Goal: Task Accomplishment & Management: Manage account settings

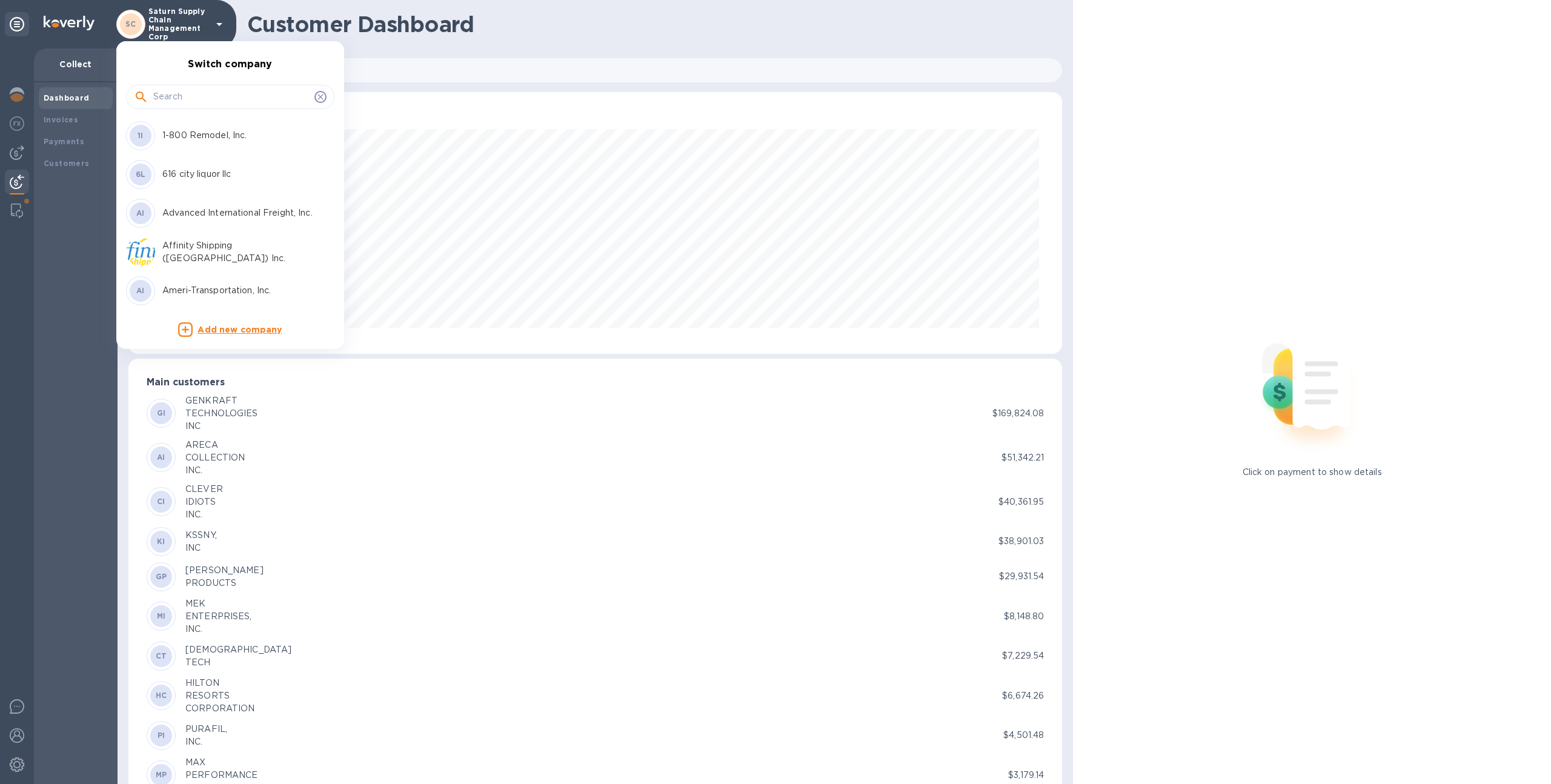
scroll to position [262, 930]
type input "stee"
click at [200, 152] on li "SB Steel City Brand" at bounding box center [225, 135] width 209 height 39
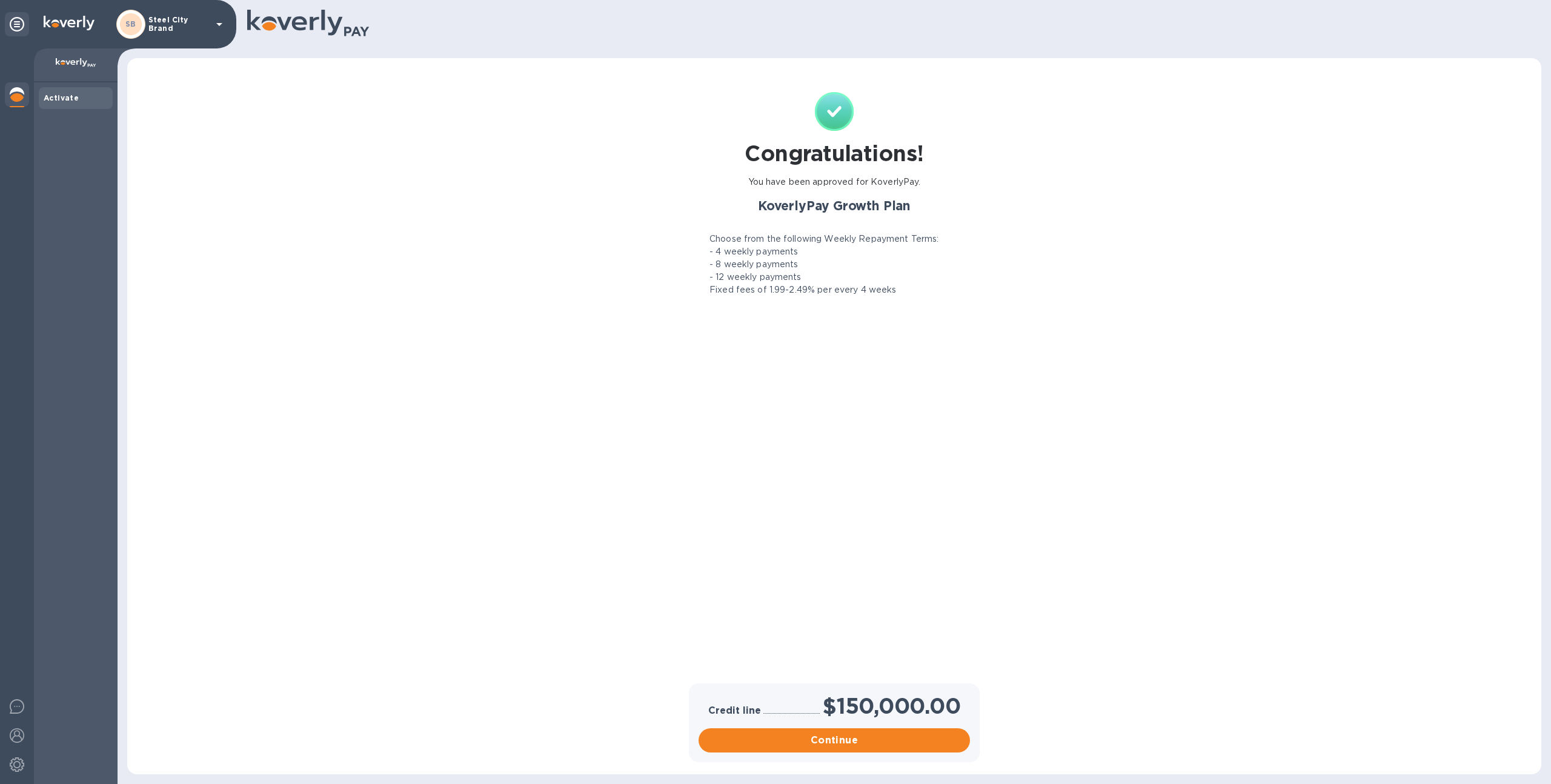
click at [147, 29] on div "SB Steel City Brand" at bounding box center [171, 24] width 110 height 29
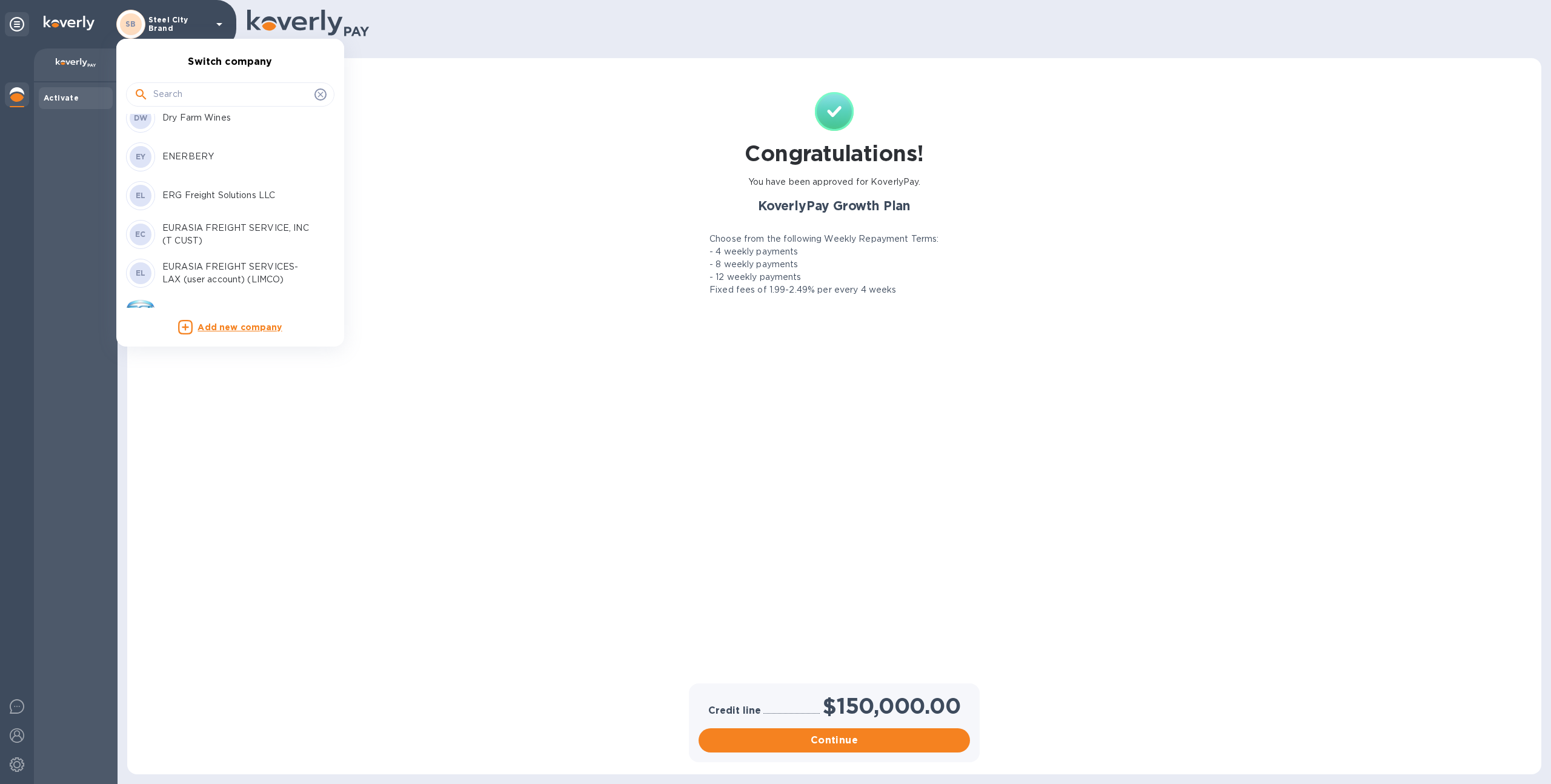
scroll to position [985, 0]
click at [200, 95] on input "text" at bounding box center [231, 95] width 157 height 18
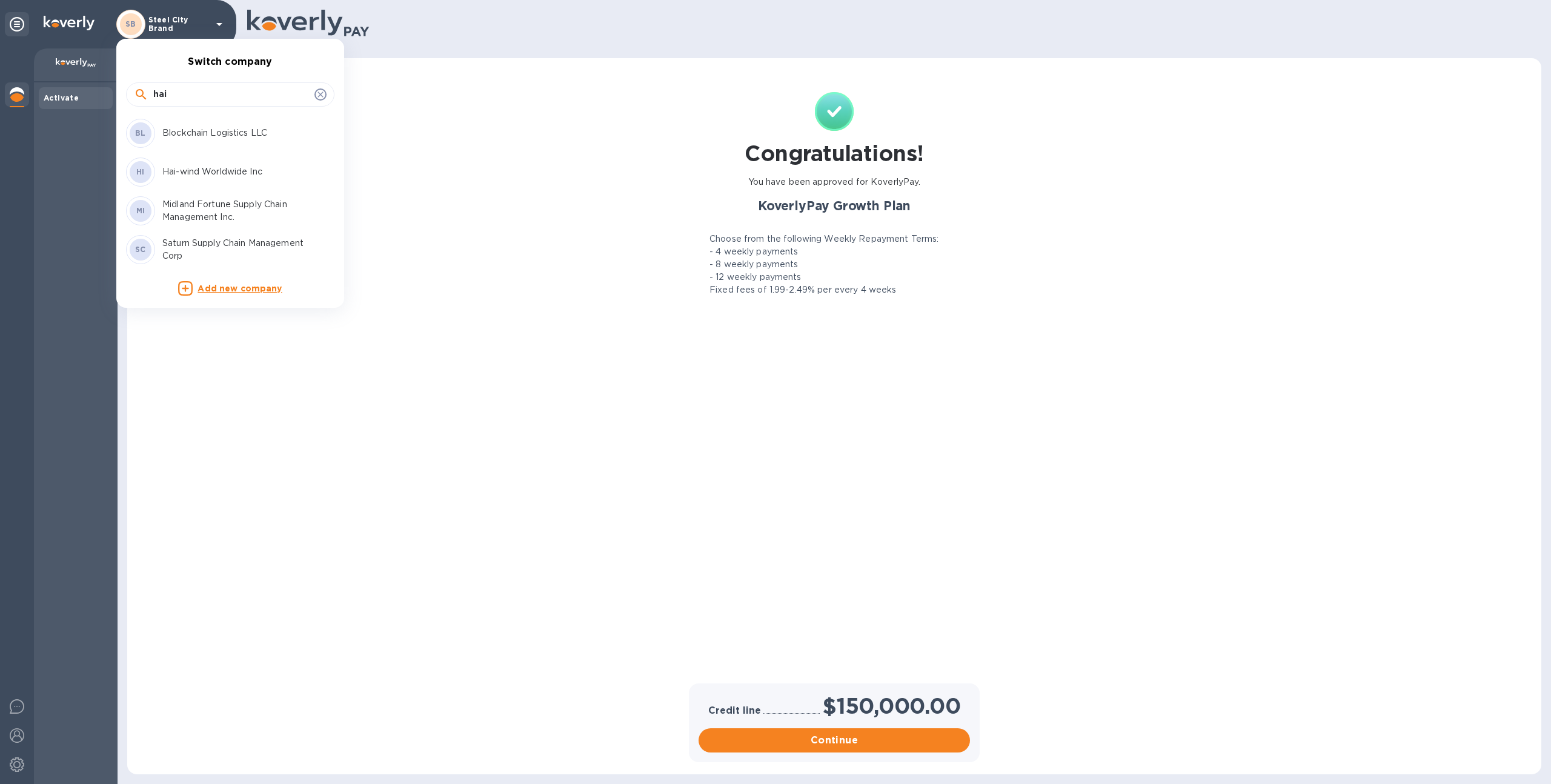
scroll to position [0, 0]
type input "hai"
click at [189, 170] on p "Hai-wind Worldwide Inc" at bounding box center [238, 172] width 152 height 13
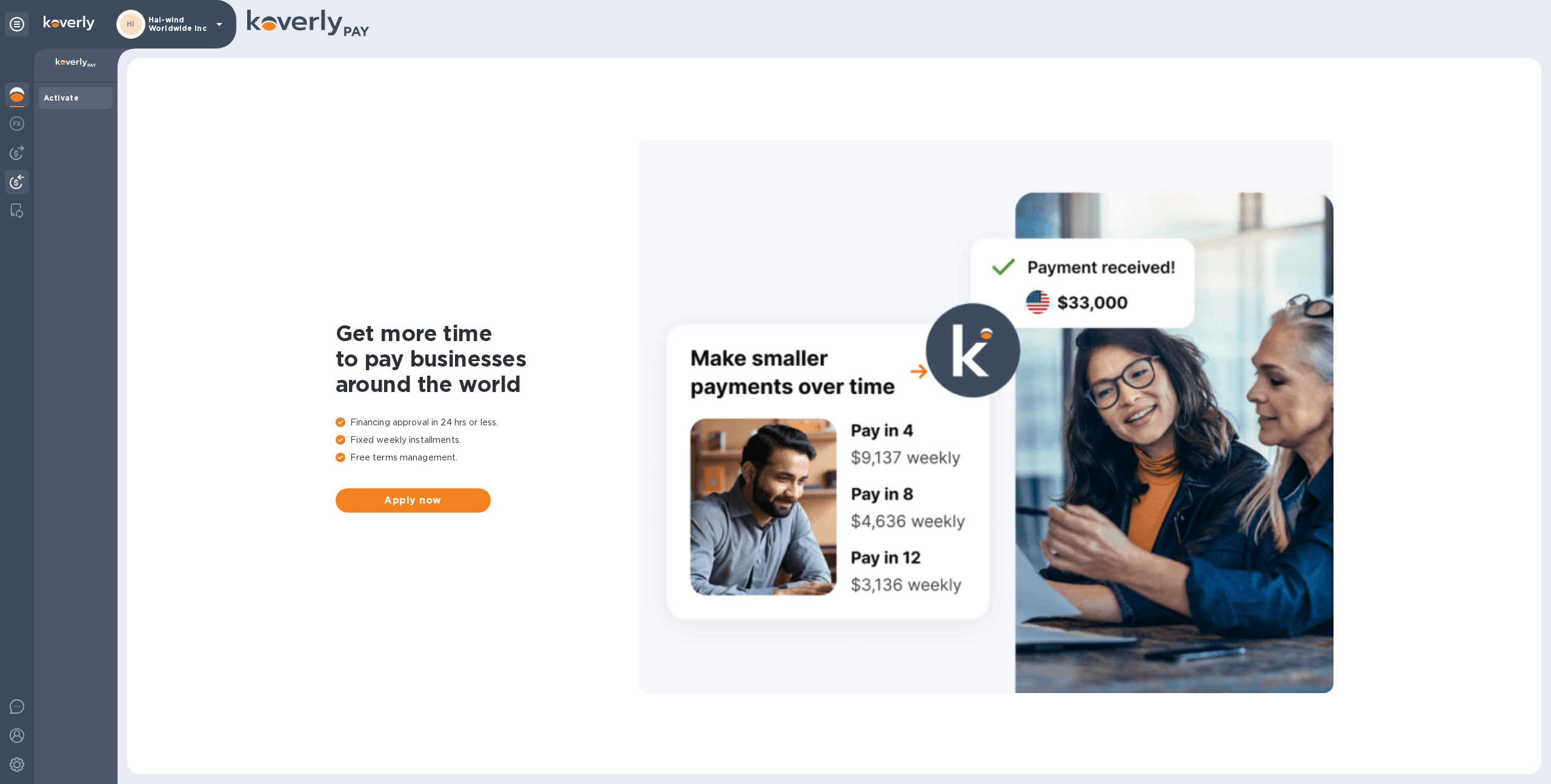
click at [21, 176] on img at bounding box center [17, 182] width 15 height 15
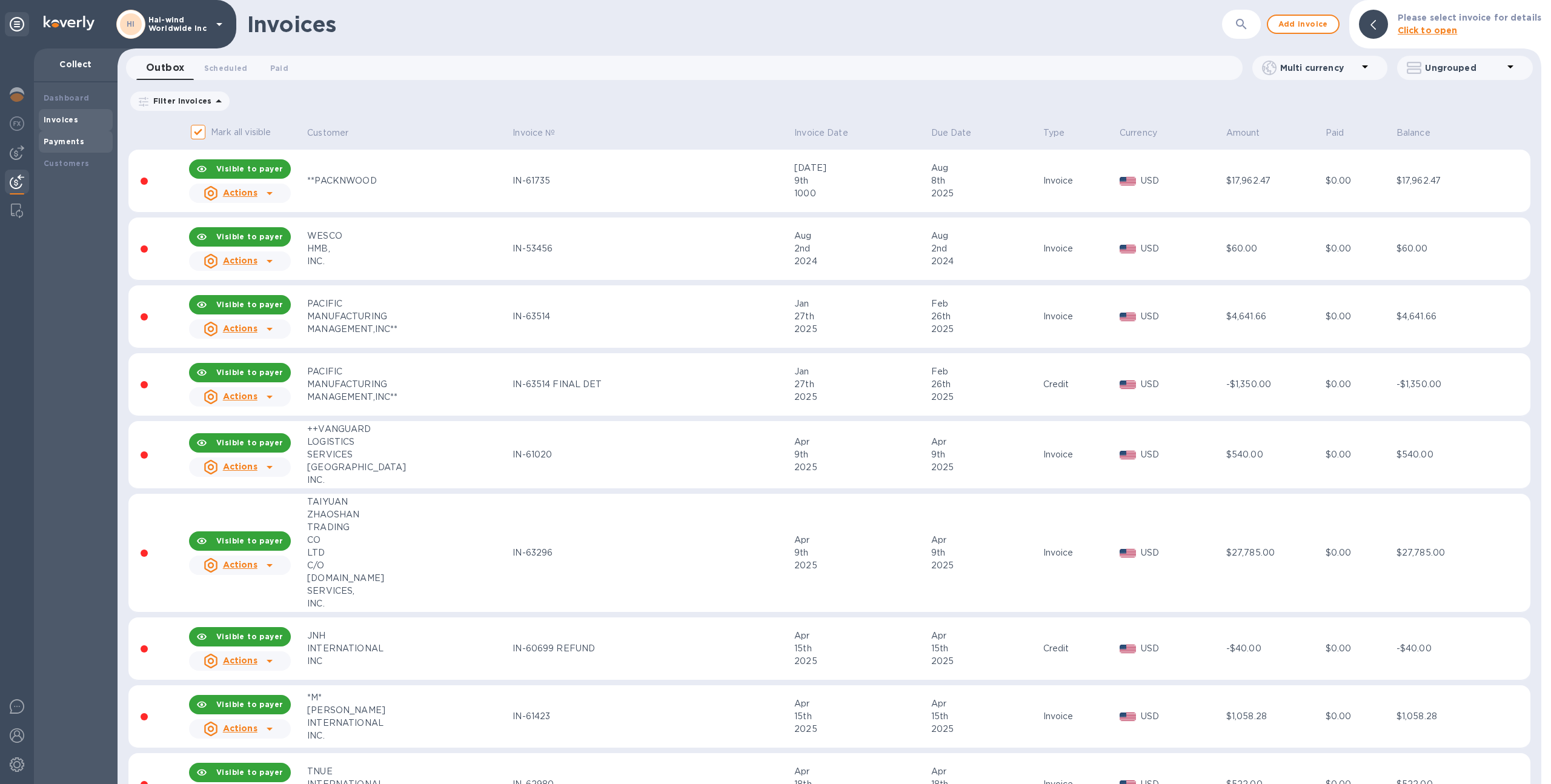
click at [77, 131] on div "Payments" at bounding box center [75, 141] width 74 height 22
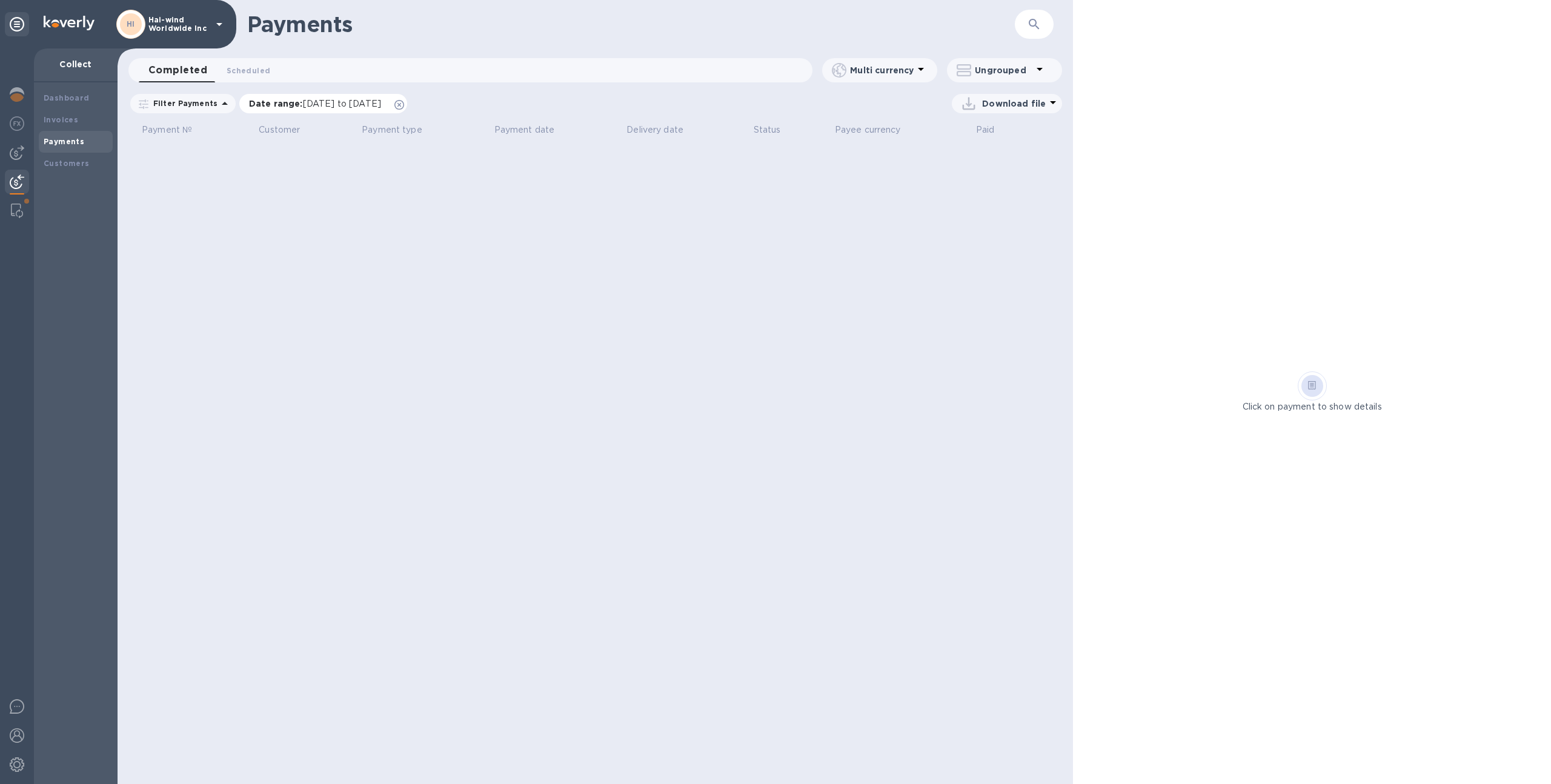
click at [407, 112] on div "Date range : 07/12/2025 to 08/13/2025" at bounding box center [323, 104] width 168 height 20
click at [404, 108] on icon at bounding box center [400, 105] width 10 height 10
click at [78, 117] on div "Invoices" at bounding box center [75, 119] width 64 height 12
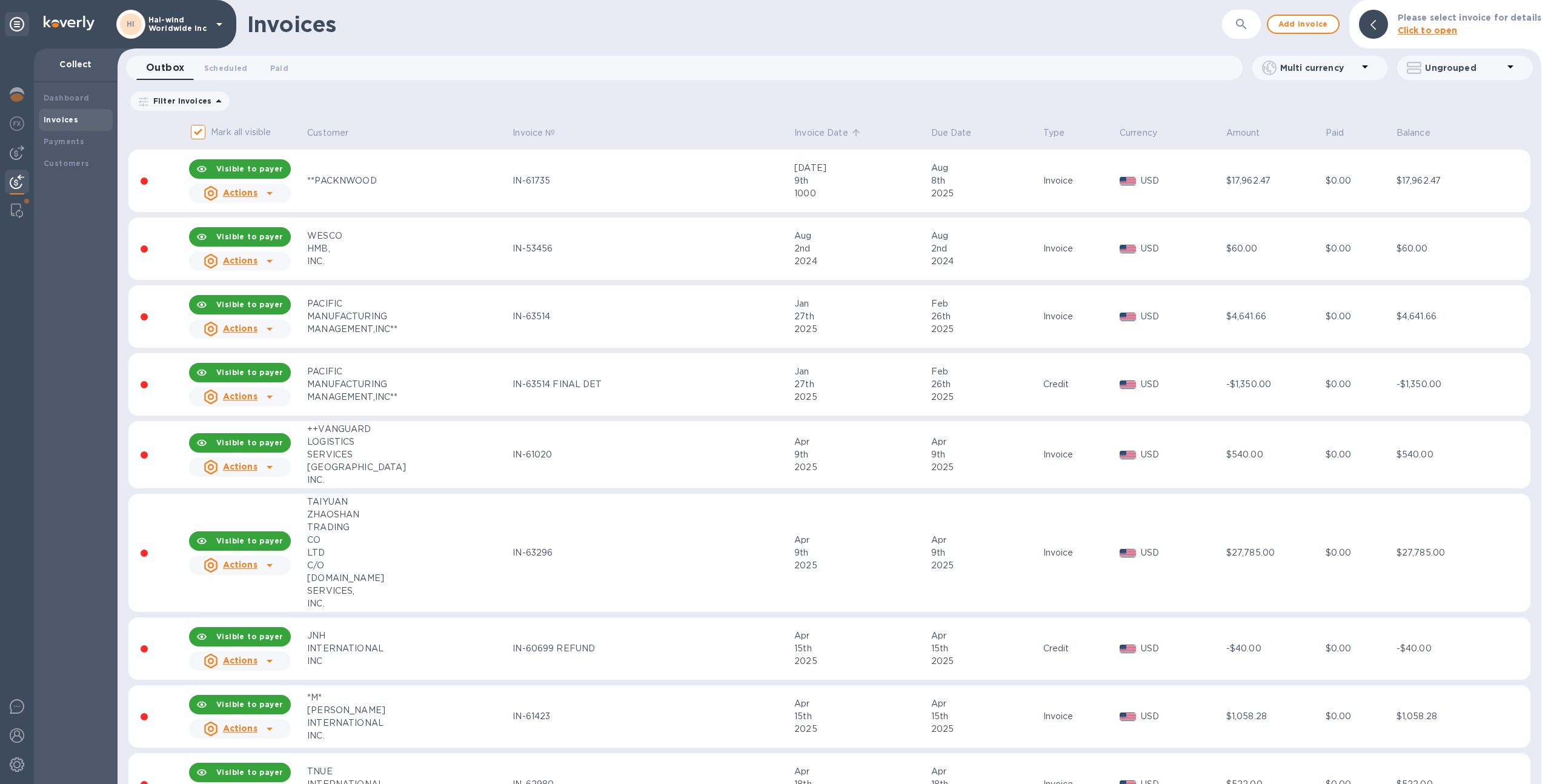
click at [814, 133] on p "Invoice Date" at bounding box center [821, 133] width 54 height 13
click at [803, 132] on p "Invoice Date" at bounding box center [821, 133] width 54 height 13
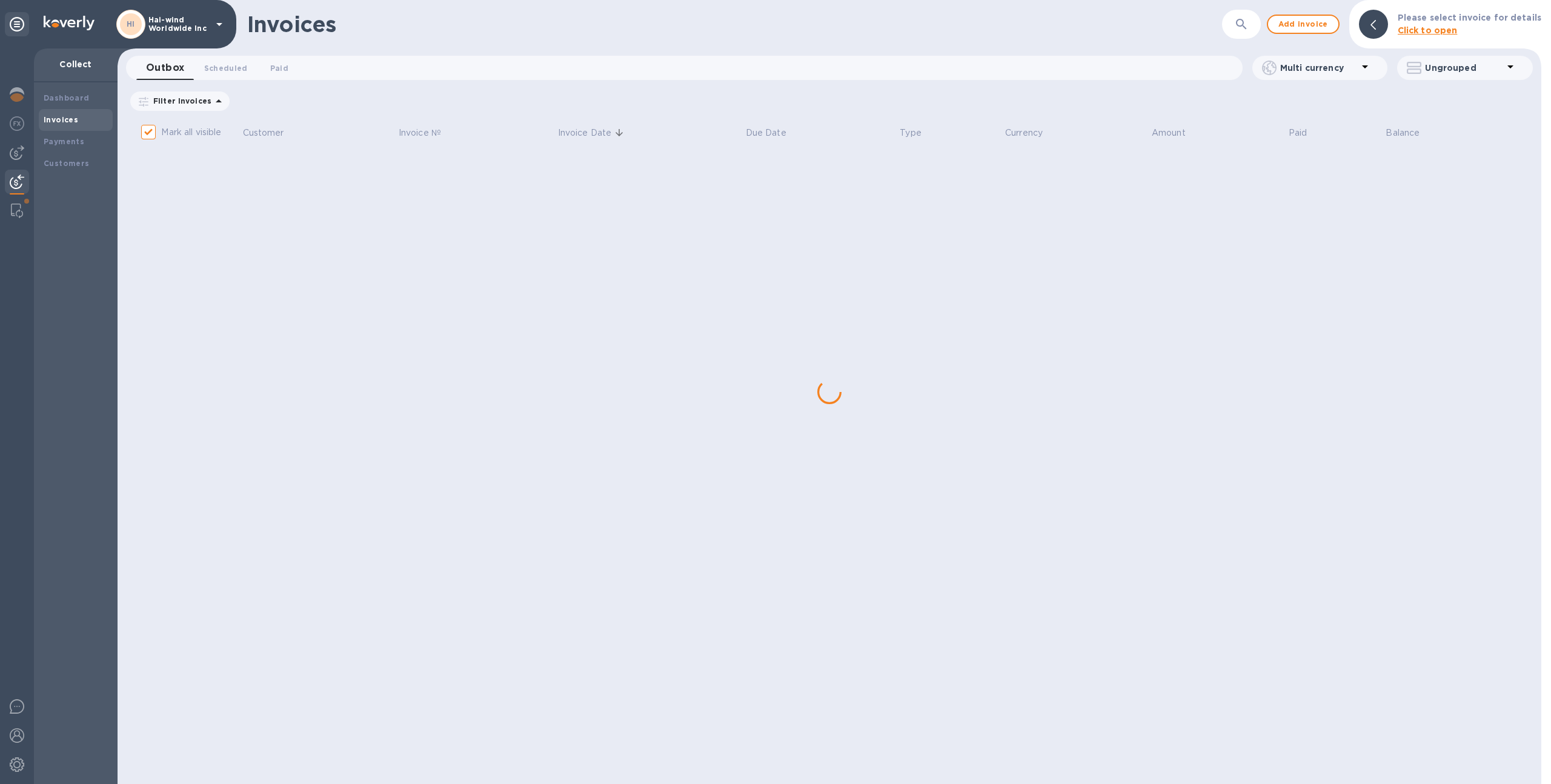
click at [779, 172] on div "Invoices ​ Add invoice Please select invoice for details Click to open Outbox 0…" at bounding box center [829, 392] width 1424 height 784
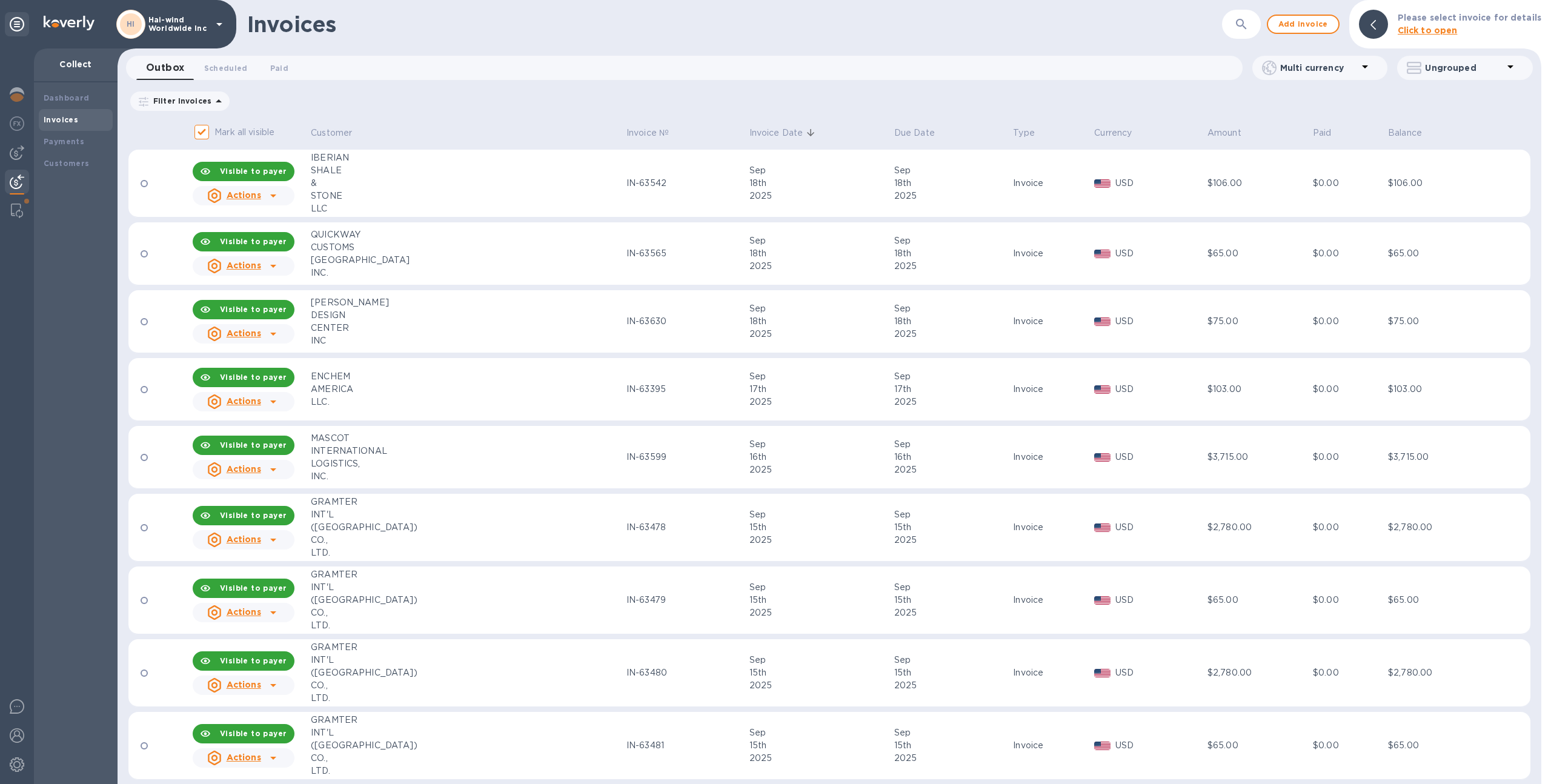
click at [772, 183] on div "18th" at bounding box center [819, 183] width 141 height 13
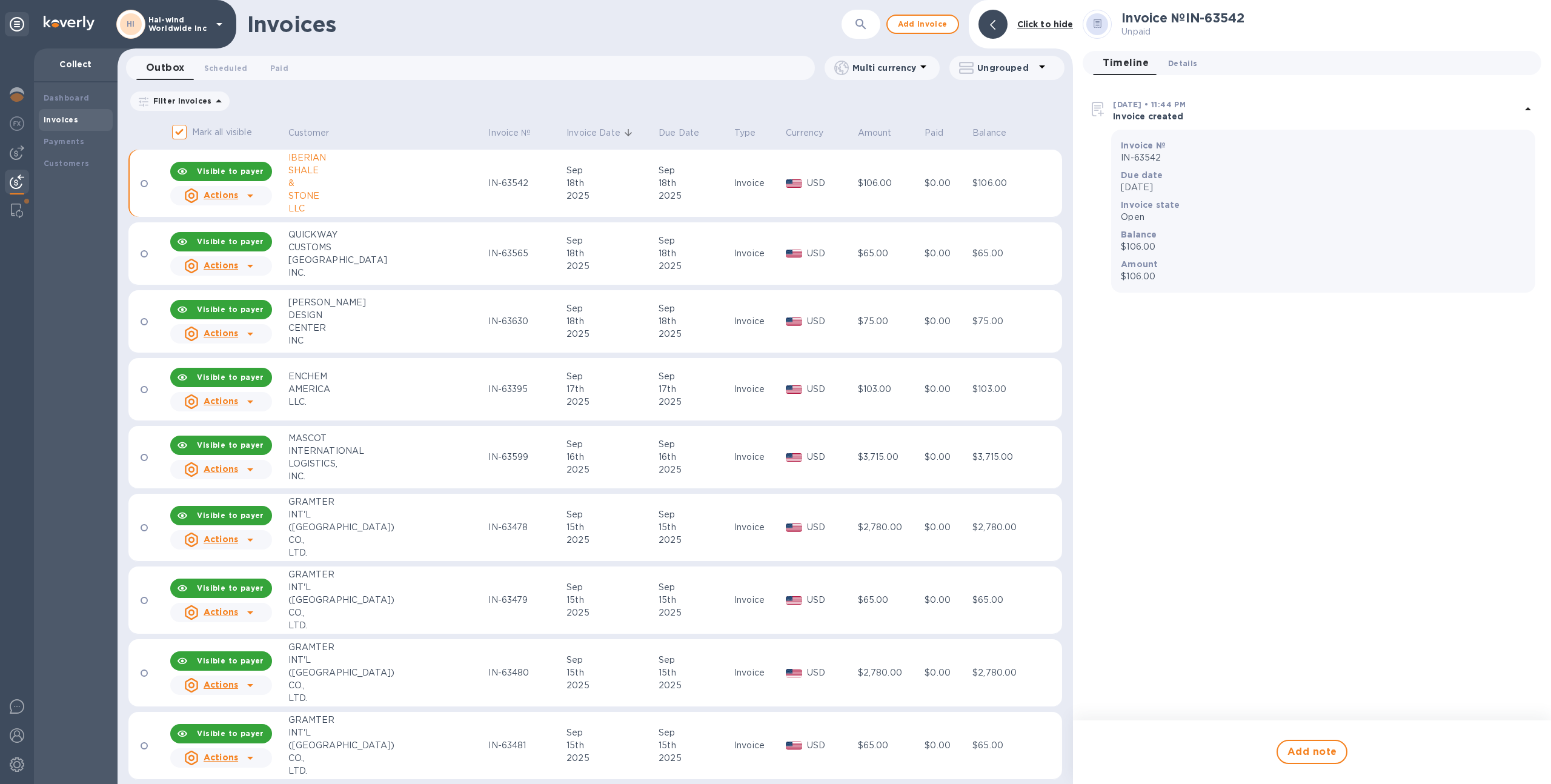
click at [1188, 55] on button "Details 0" at bounding box center [1182, 62] width 48 height 25
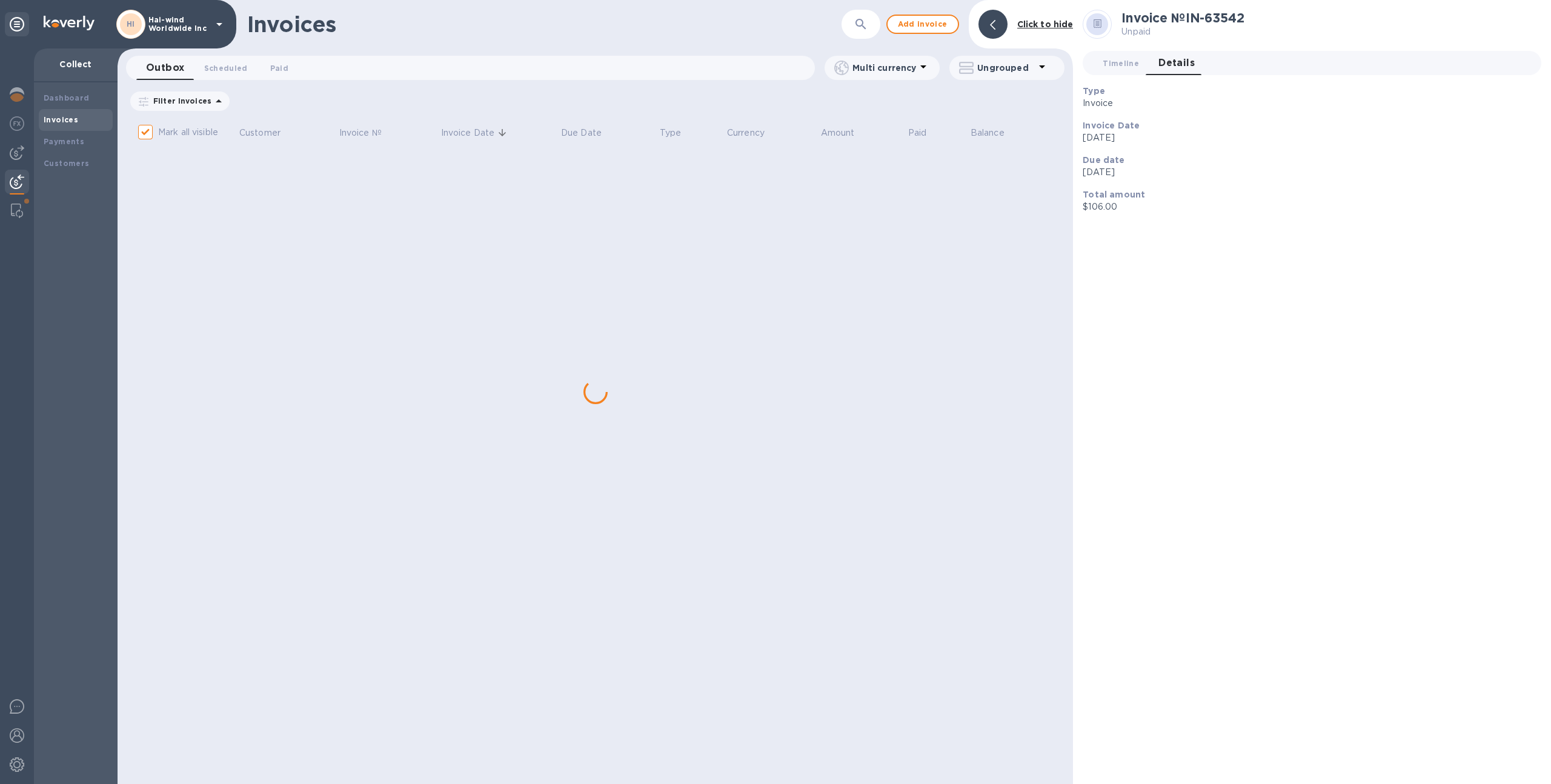
click at [11, 183] on img at bounding box center [17, 182] width 15 height 15
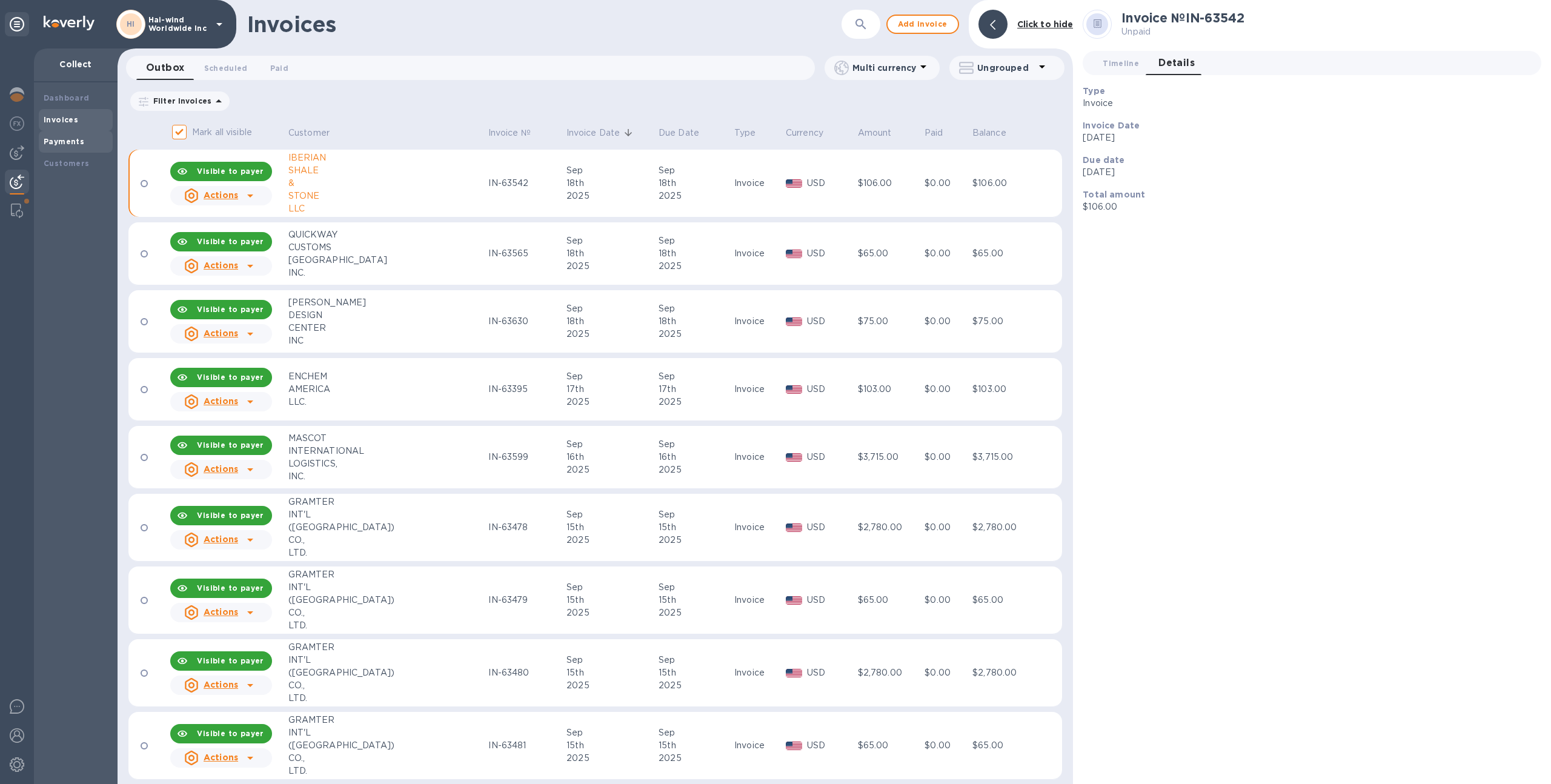
click at [51, 133] on div "Payments" at bounding box center [75, 141] width 74 height 22
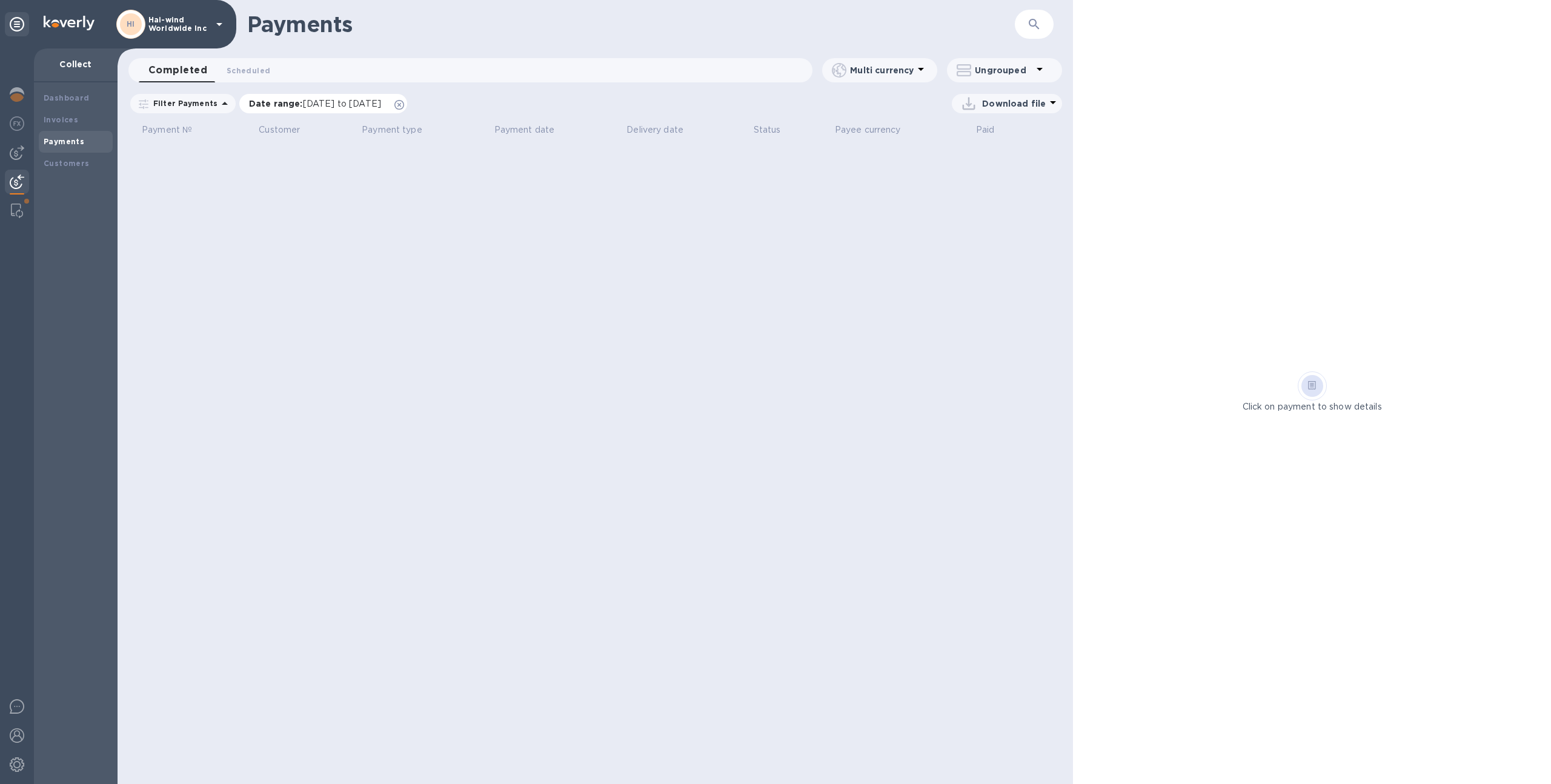
click at [404, 104] on icon at bounding box center [400, 105] width 10 height 10
click at [71, 121] on b "Invoices" at bounding box center [60, 119] width 34 height 9
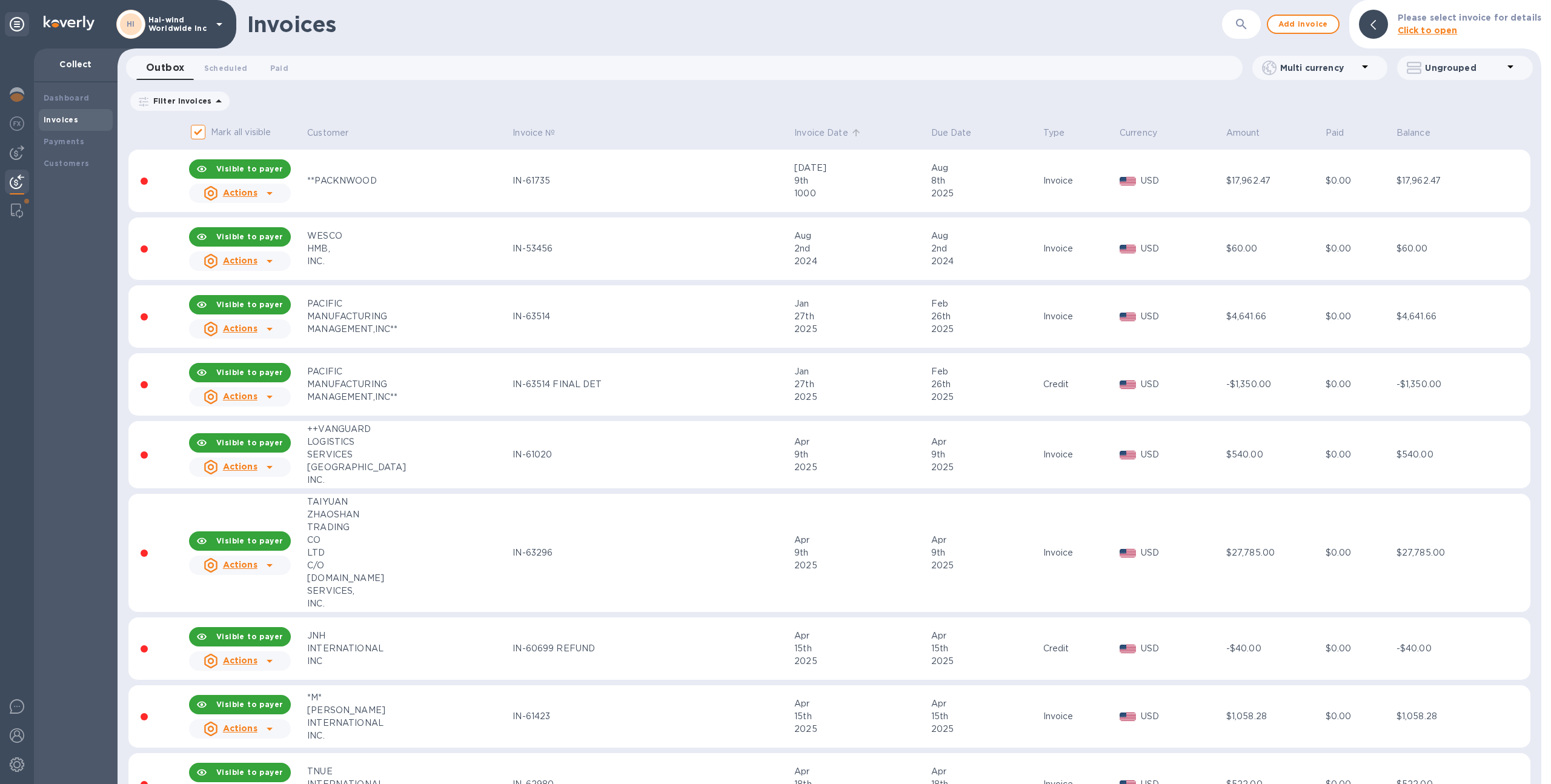
click at [822, 128] on p "Invoice Date" at bounding box center [821, 133] width 54 height 13
click at [794, 133] on p "Invoice Date" at bounding box center [821, 133] width 54 height 13
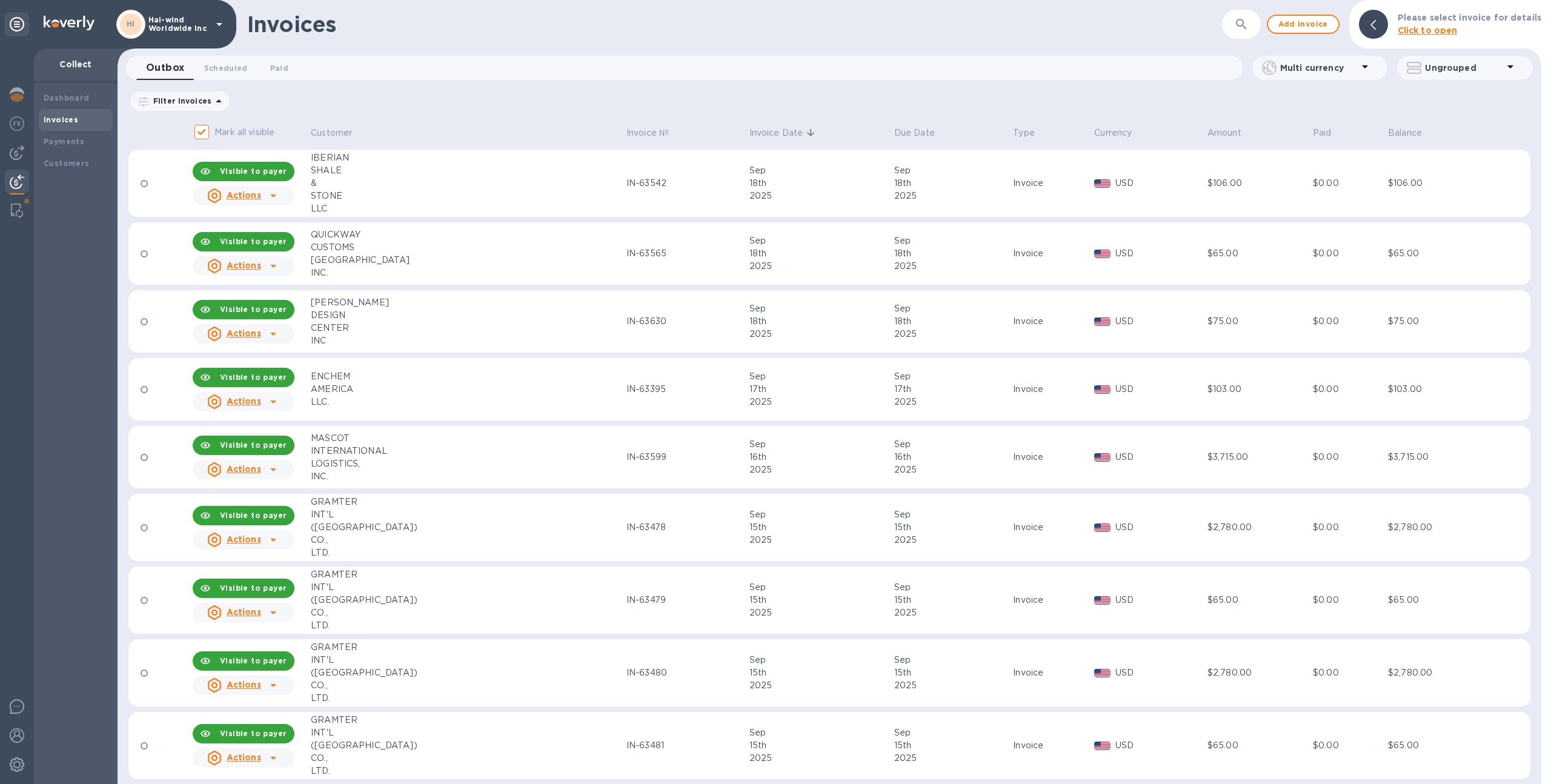
click at [713, 197] on td "IN-63542" at bounding box center [686, 183] width 123 height 68
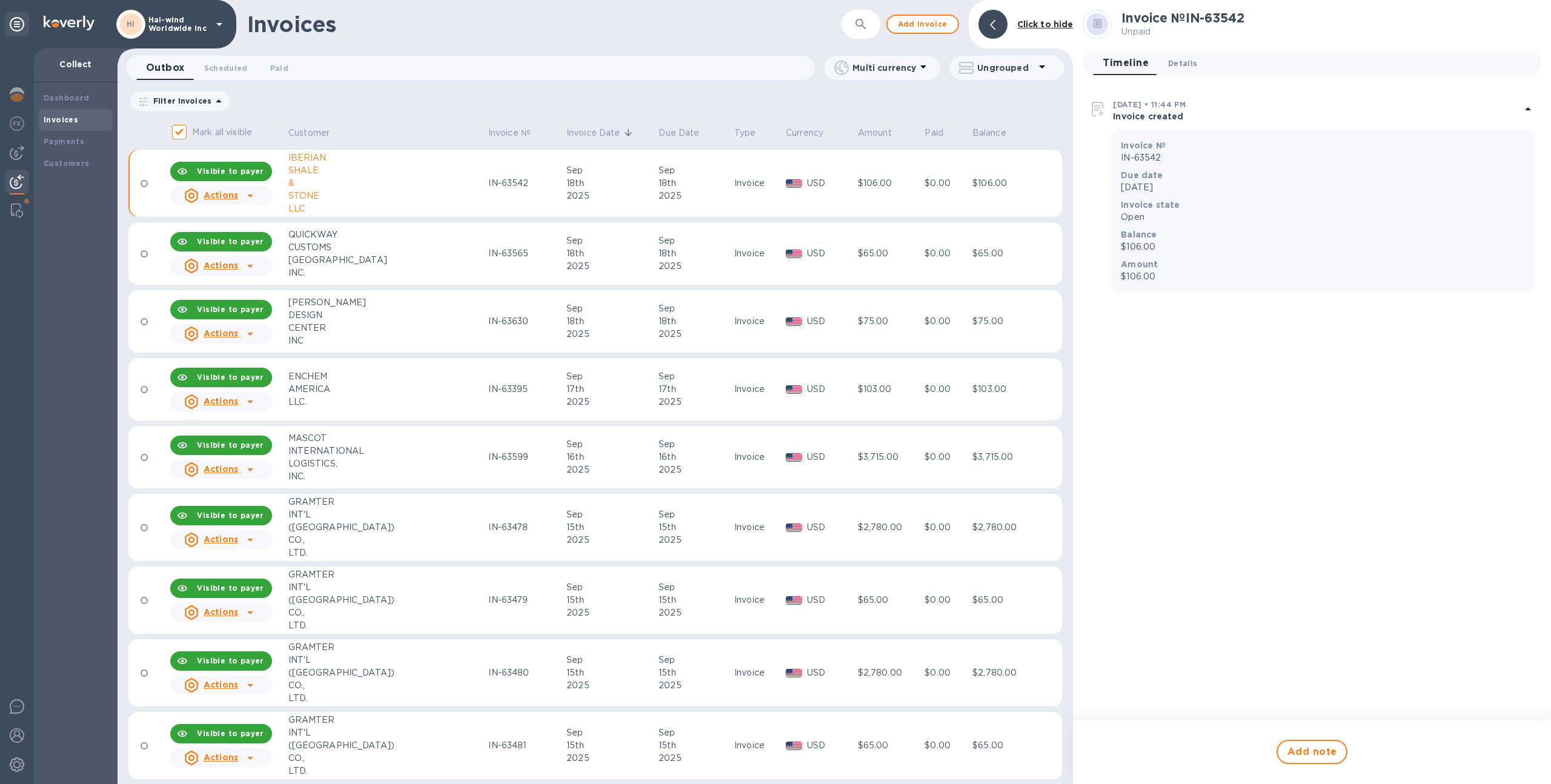
click at [1180, 61] on span "Details 0" at bounding box center [1182, 63] width 29 height 13
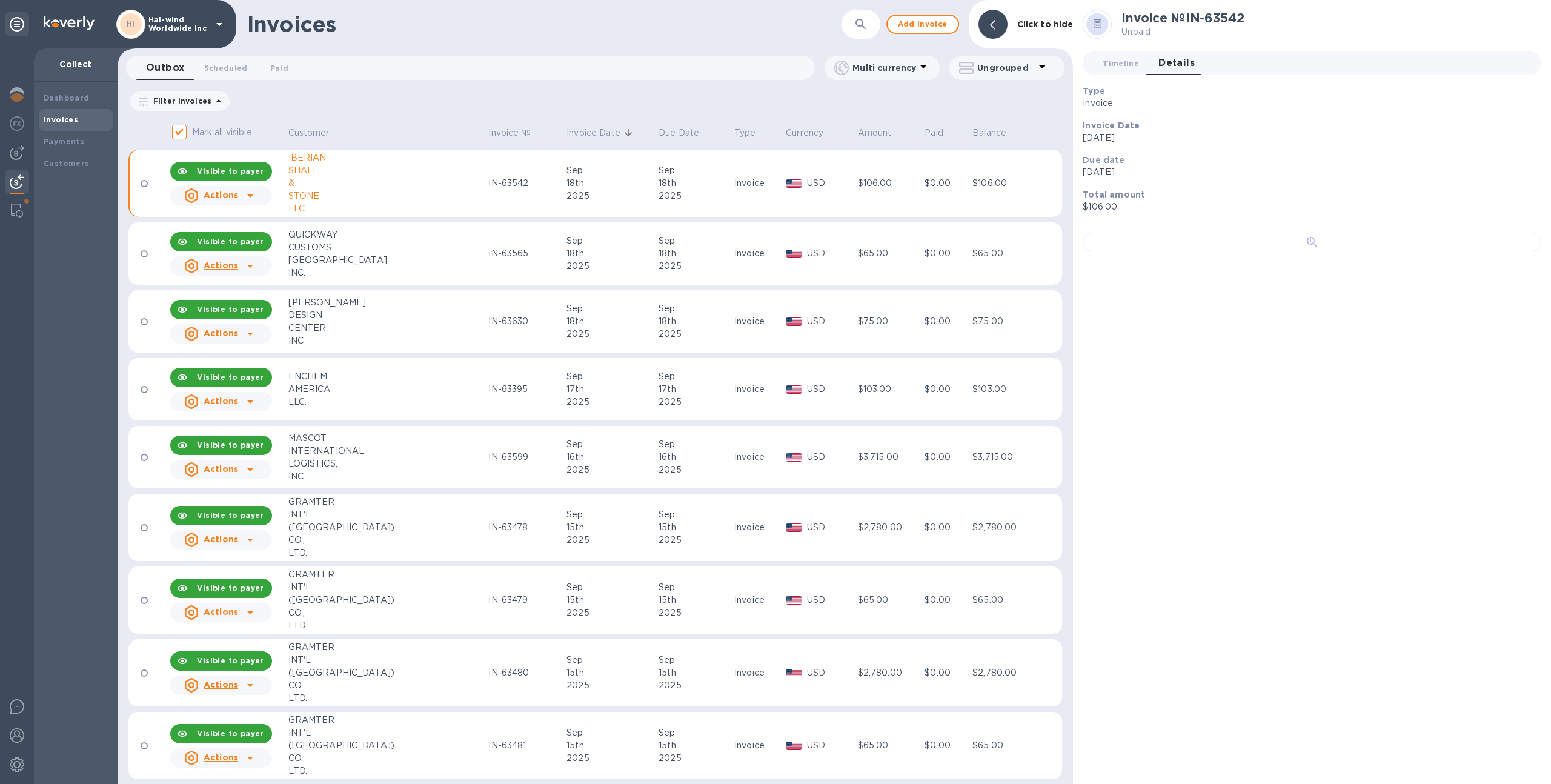
scroll to position [51, 0]
click at [1126, 251] on div at bounding box center [1312, 241] width 458 height 19
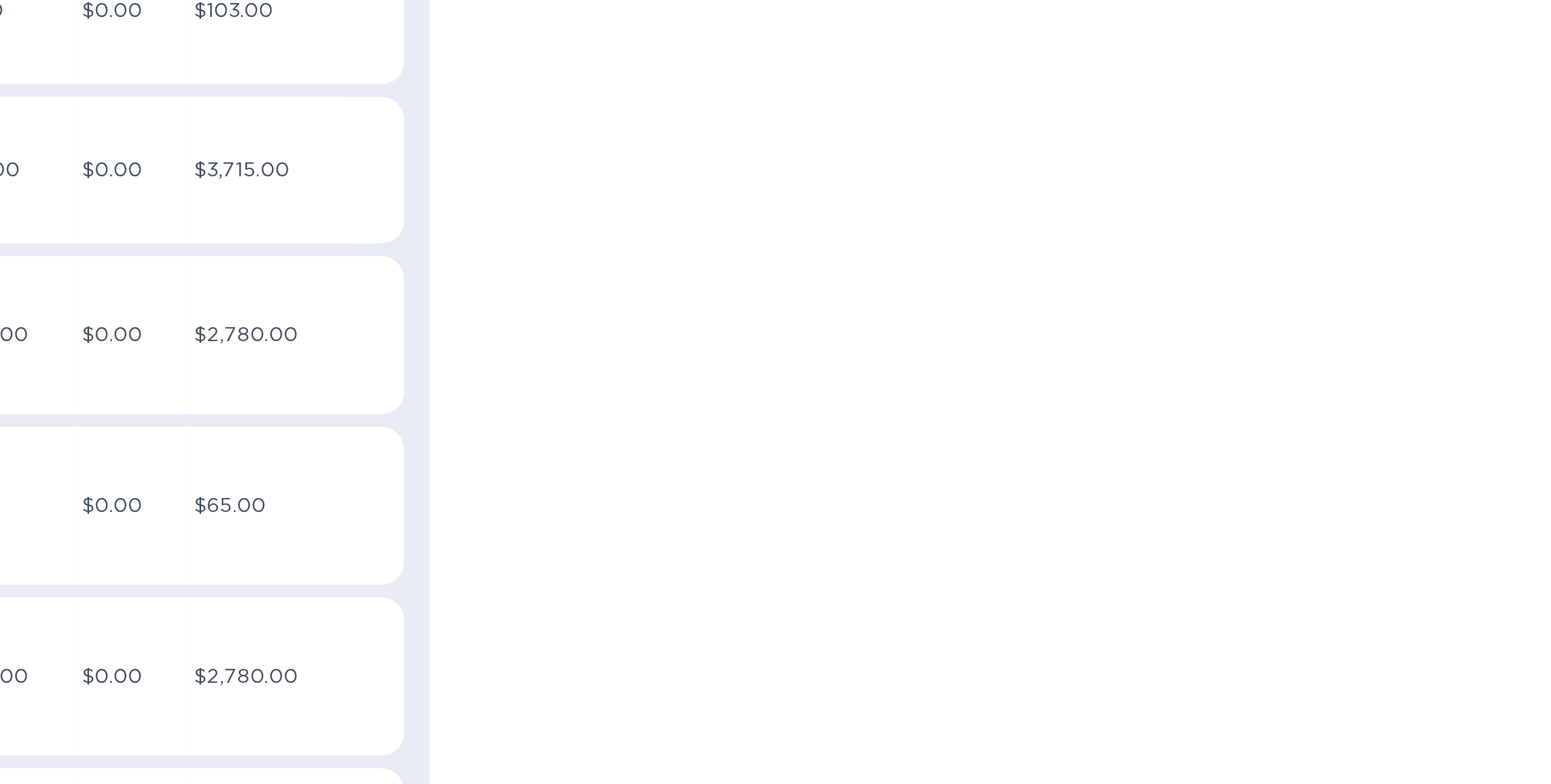
scroll to position [0, 0]
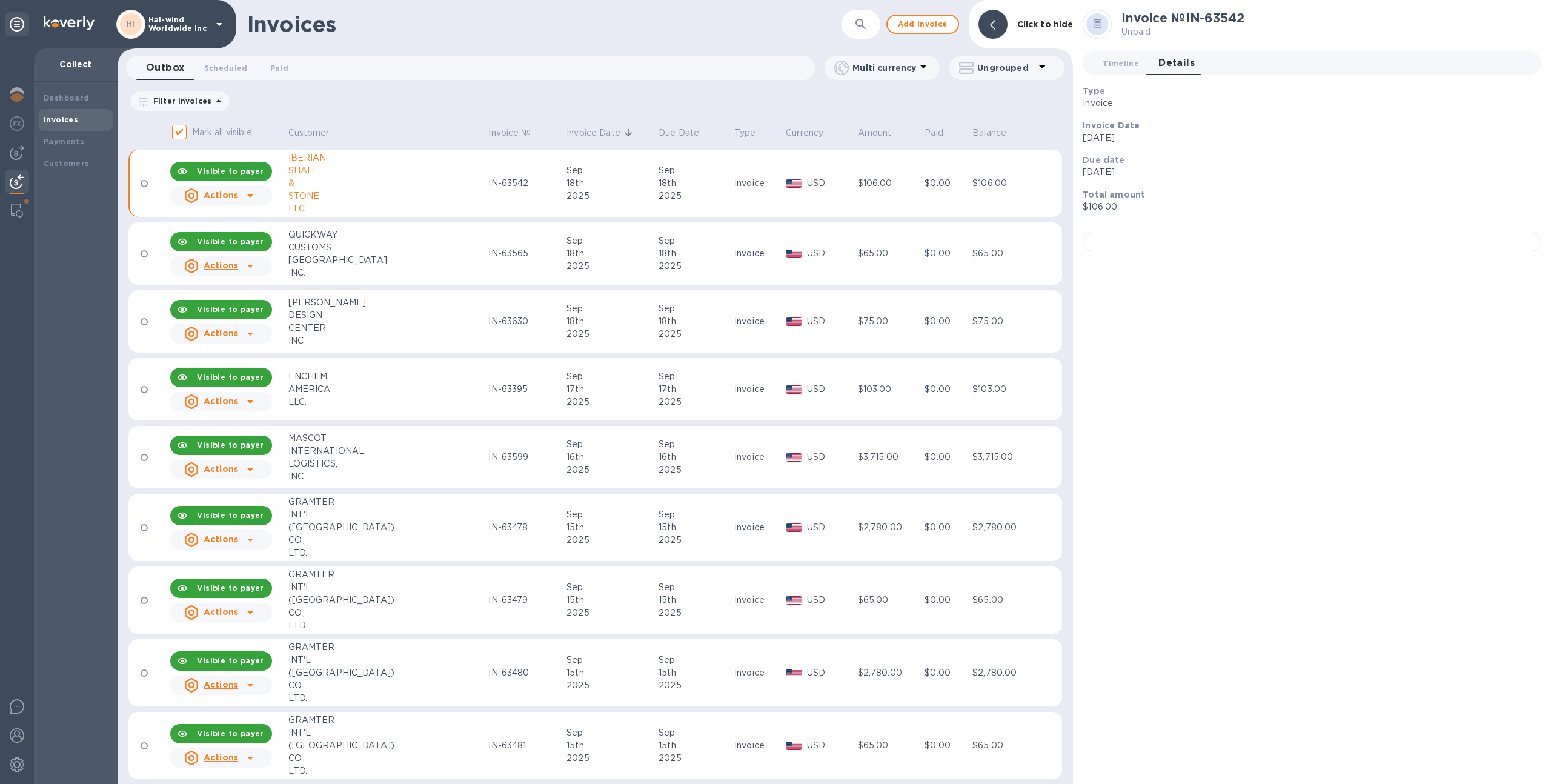
click at [138, 15] on div "HI" at bounding box center [131, 24] width 29 height 29
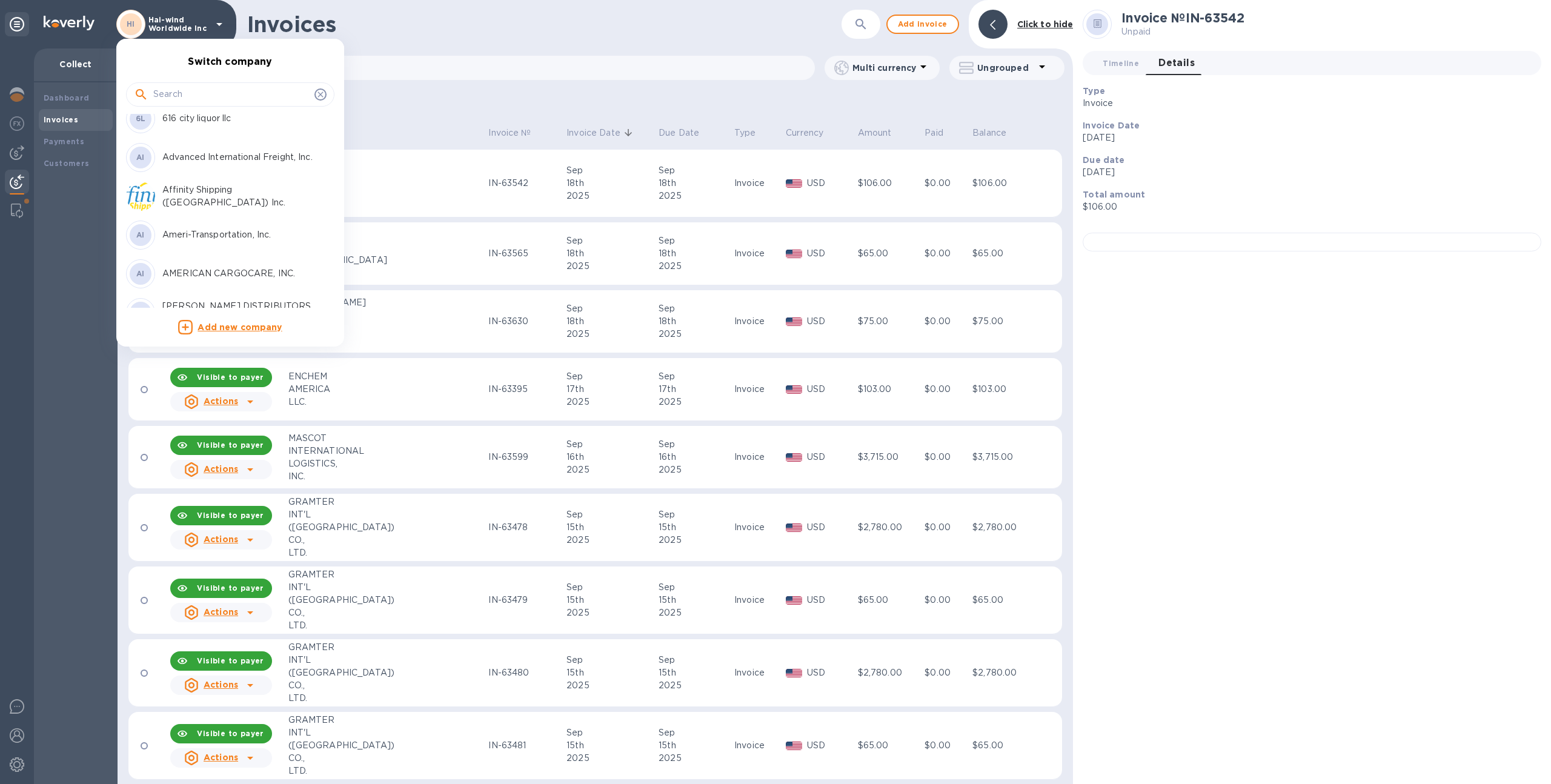
scroll to position [54, 0]
click at [218, 199] on p "Affinity Shipping ([GEOGRAPHIC_DATA]) Inc." at bounding box center [238, 196] width 152 height 25
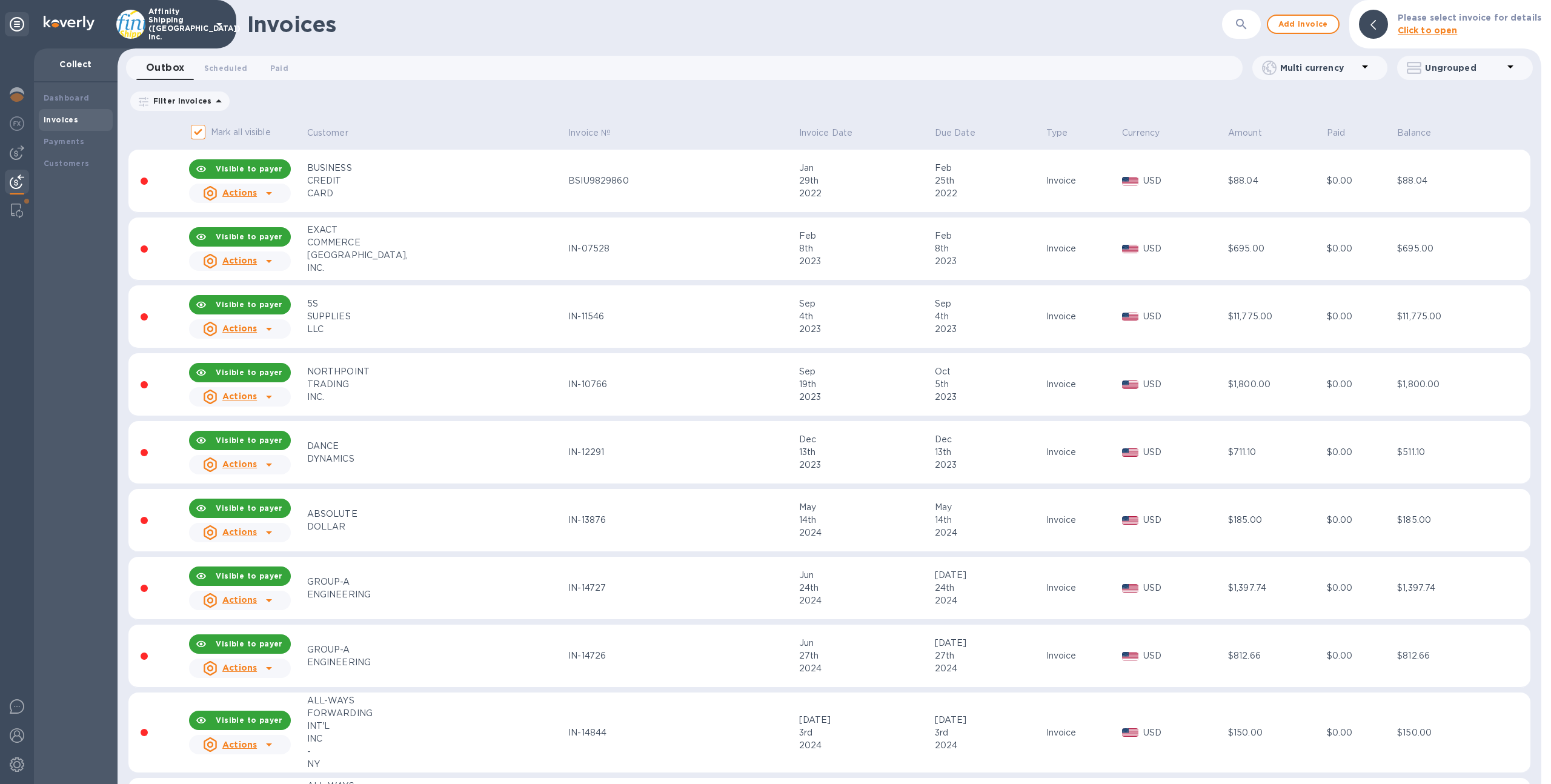
click at [642, 192] on td "BSIU9829860" at bounding box center [682, 181] width 230 height 63
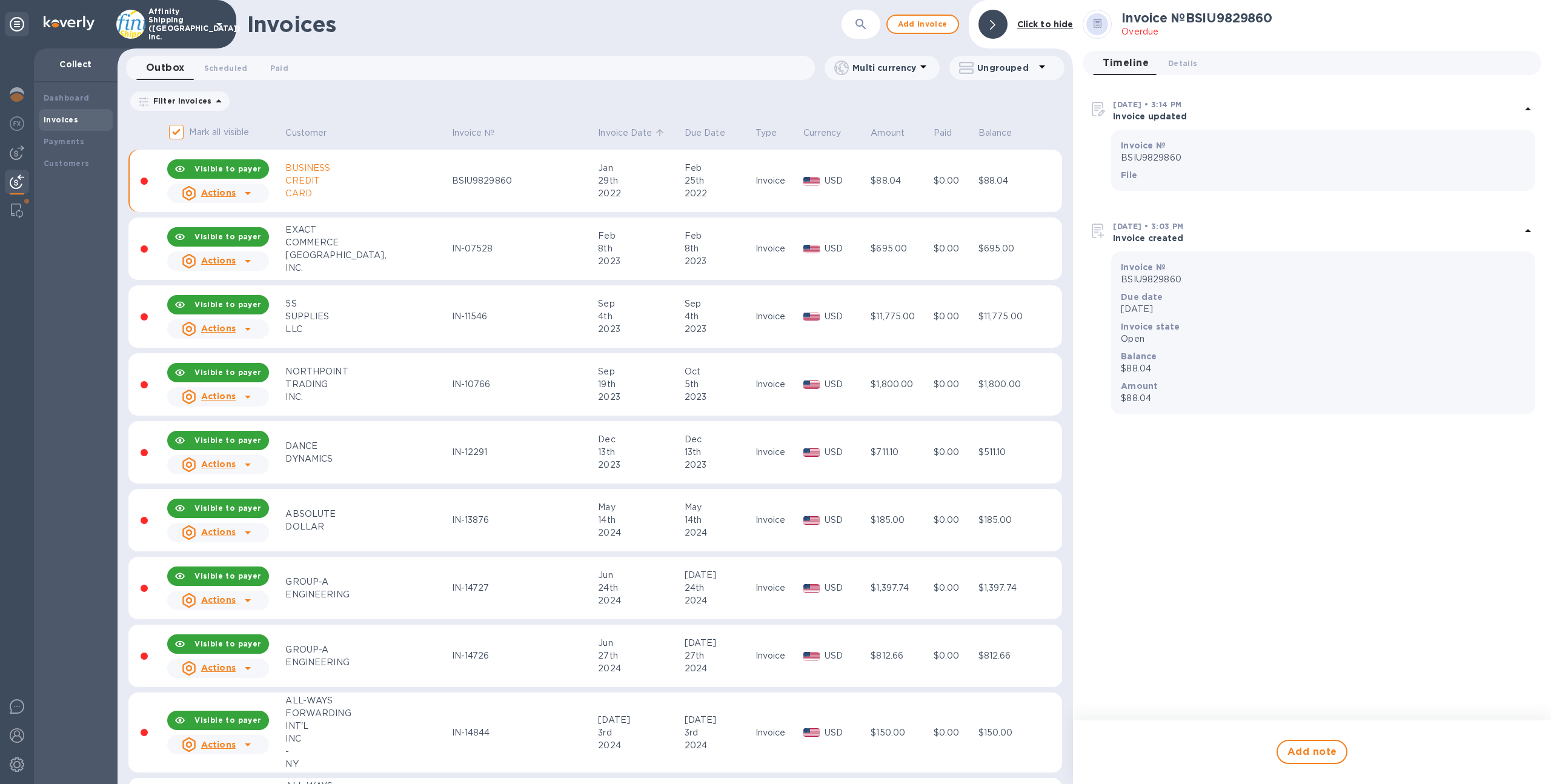
click at [598, 135] on p "Invoice Date" at bounding box center [625, 133] width 54 height 13
click at [598, 132] on p "Invoice Date" at bounding box center [625, 133] width 54 height 13
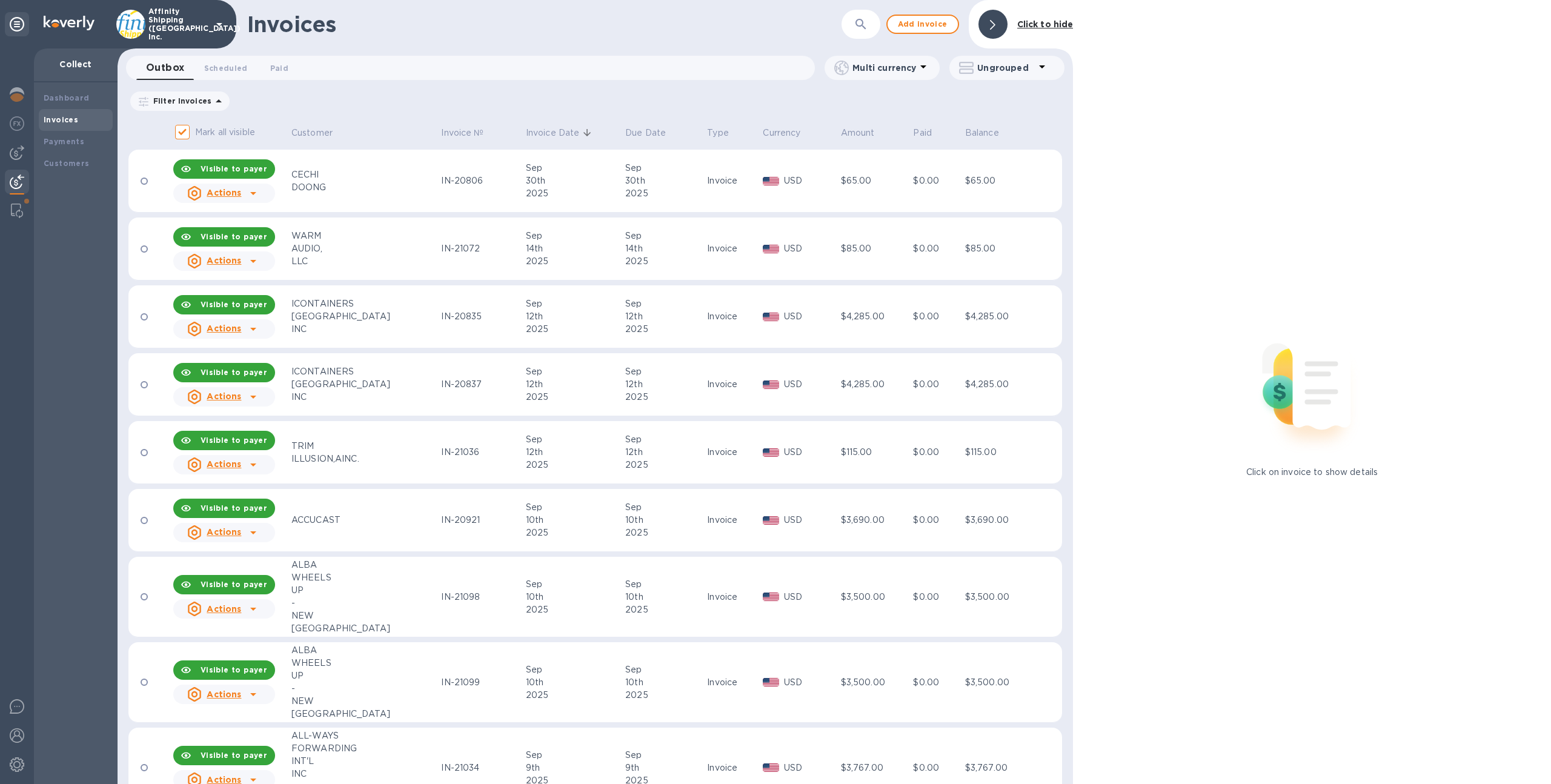
click at [556, 197] on div "2025" at bounding box center [574, 194] width 95 height 13
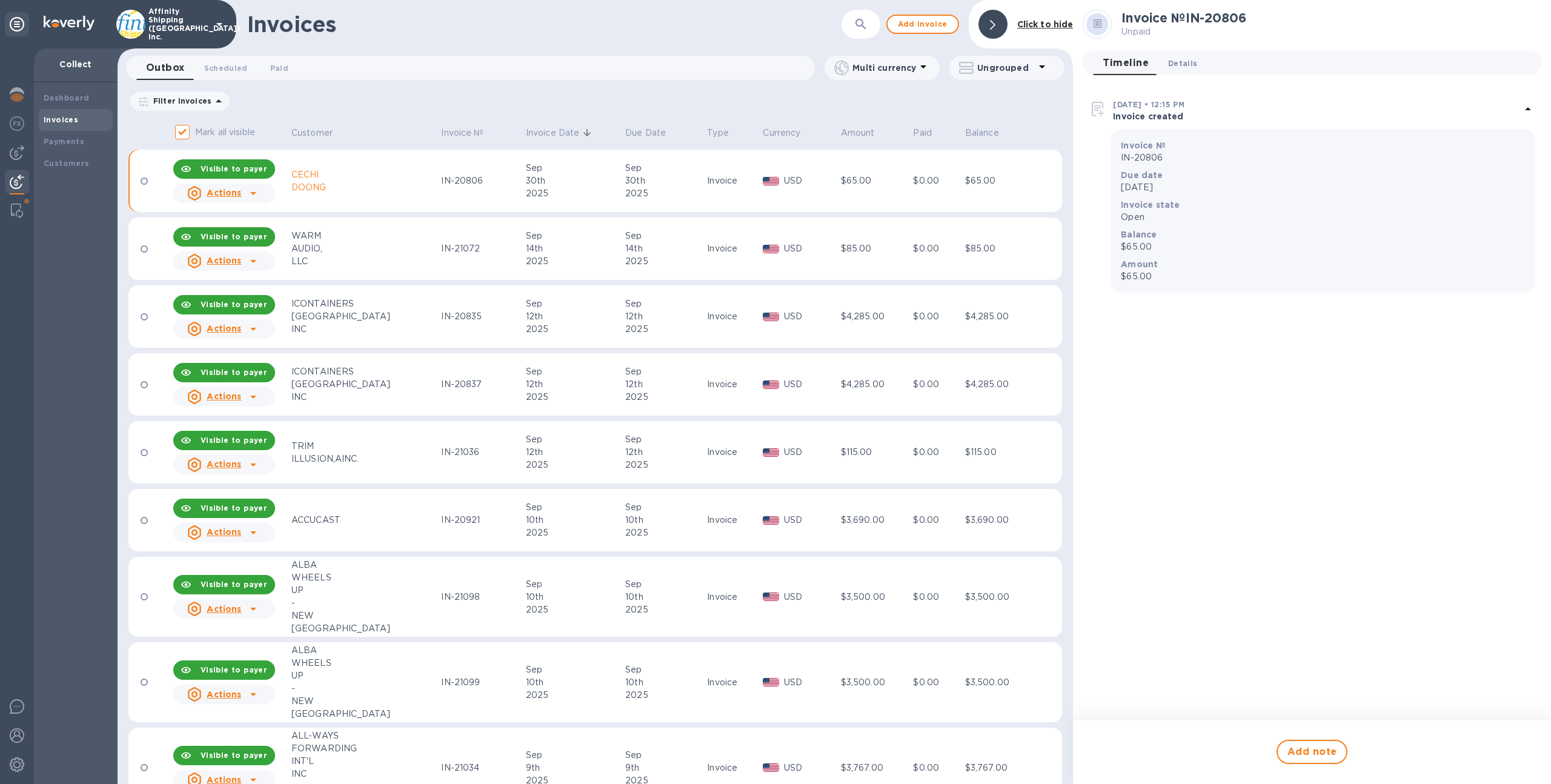
click at [1182, 67] on span "Details 0" at bounding box center [1182, 63] width 29 height 13
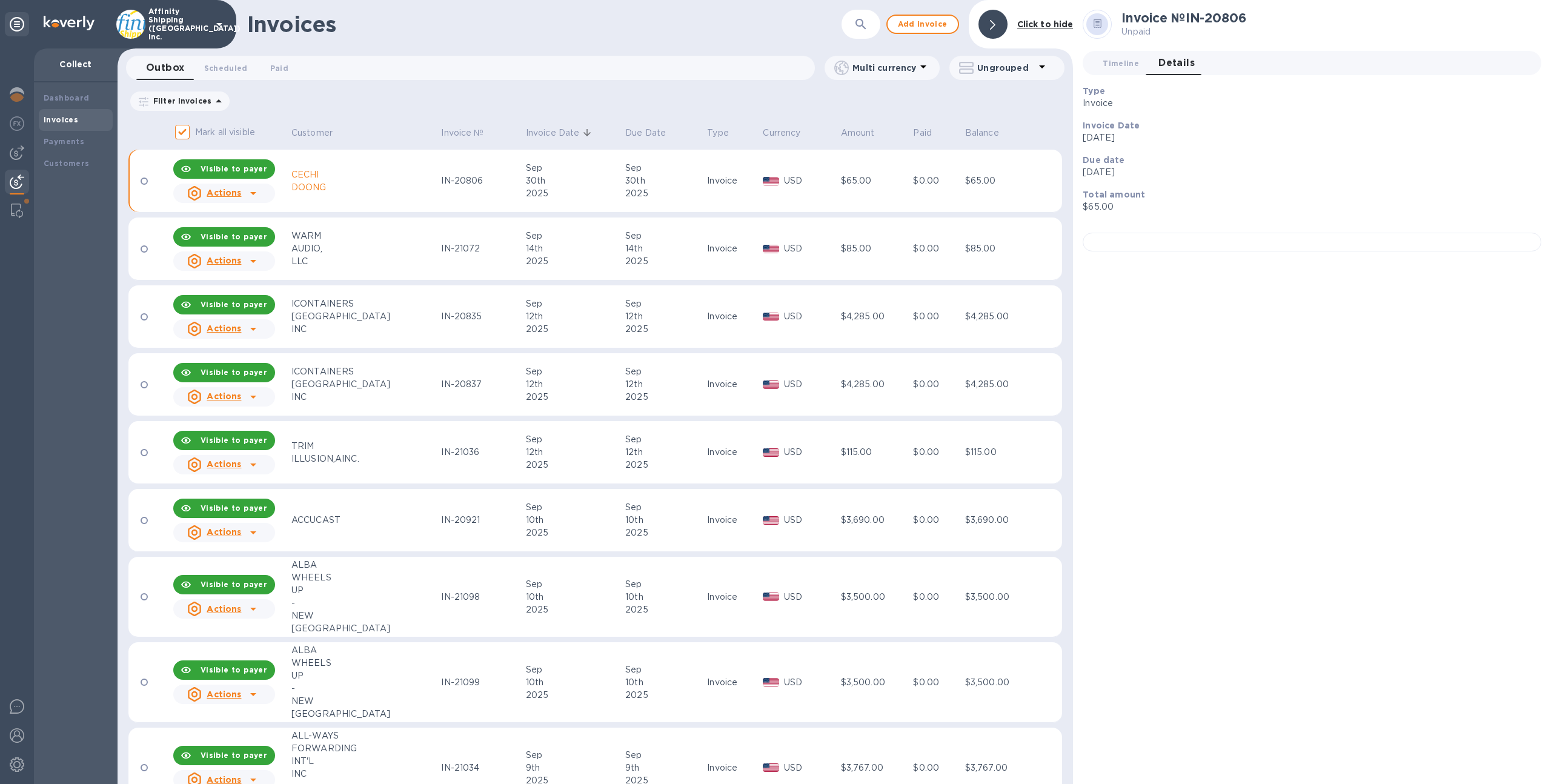
click at [165, 25] on p "Affinity Shipping ([GEOGRAPHIC_DATA]) Inc." at bounding box center [178, 24] width 60 height 34
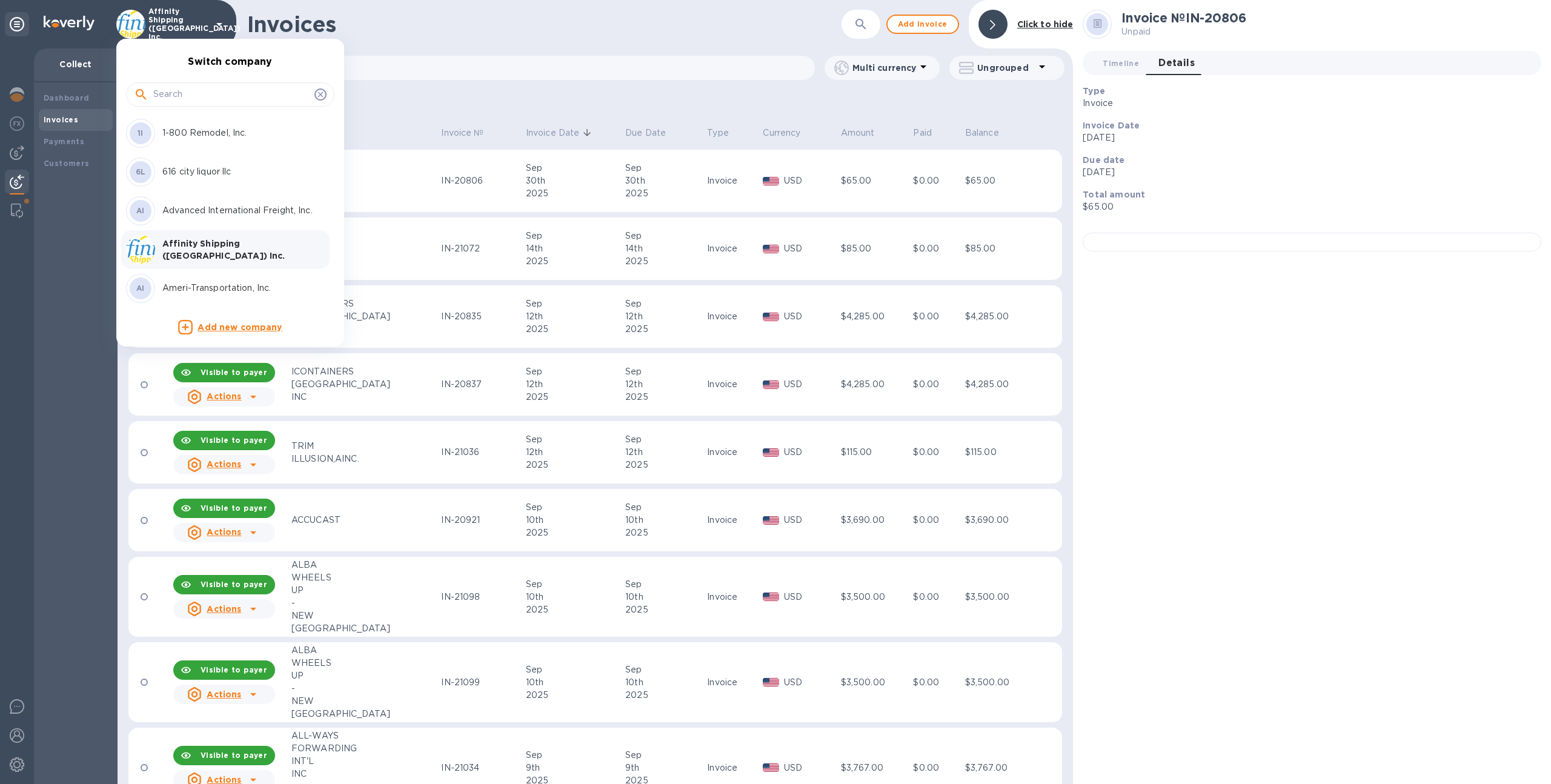
click at [190, 101] on input "text" at bounding box center [231, 95] width 157 height 18
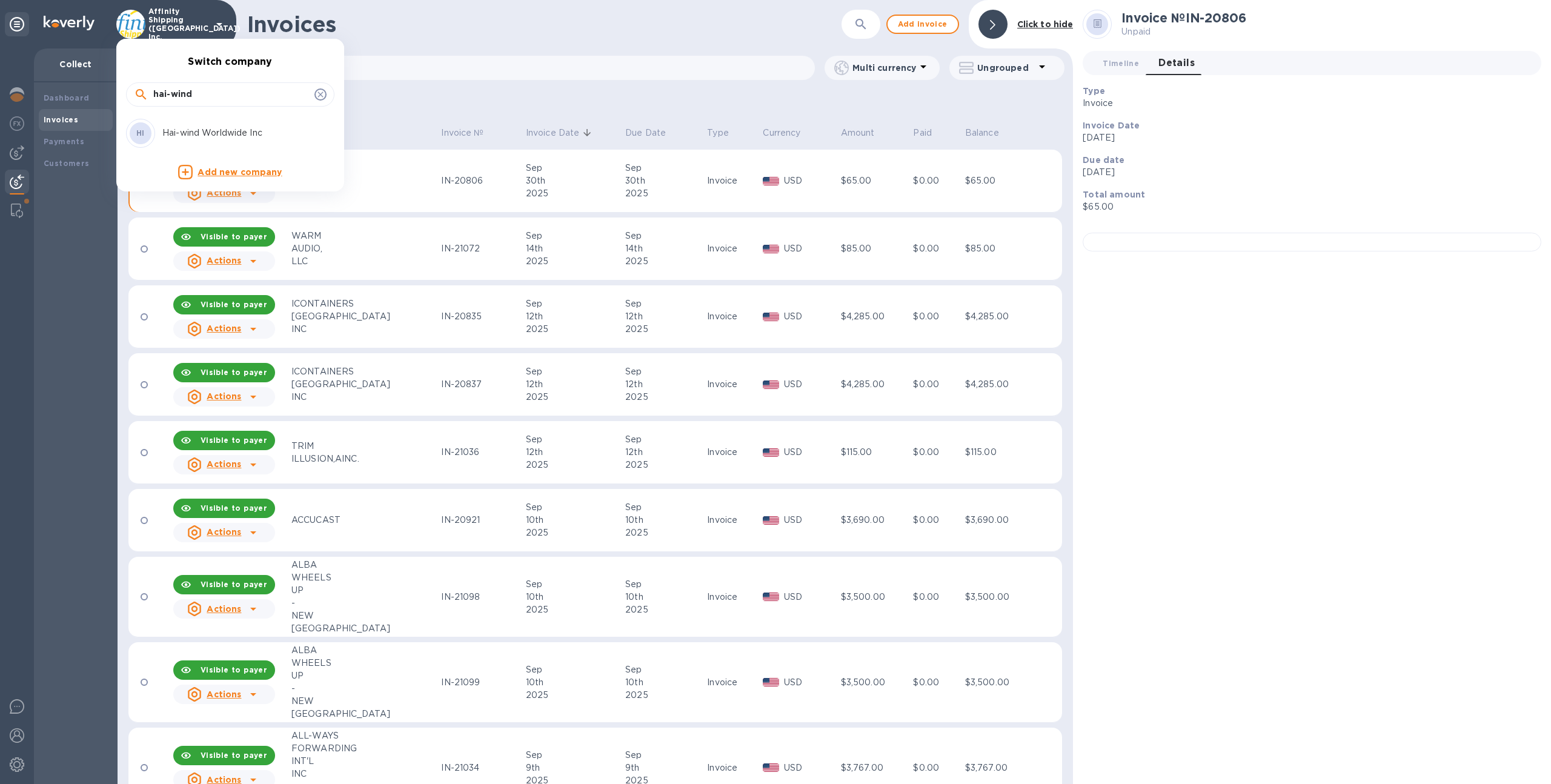
type input "hai-wind"
click at [239, 131] on p "Hai-wind Worldwide Inc" at bounding box center [238, 133] width 152 height 13
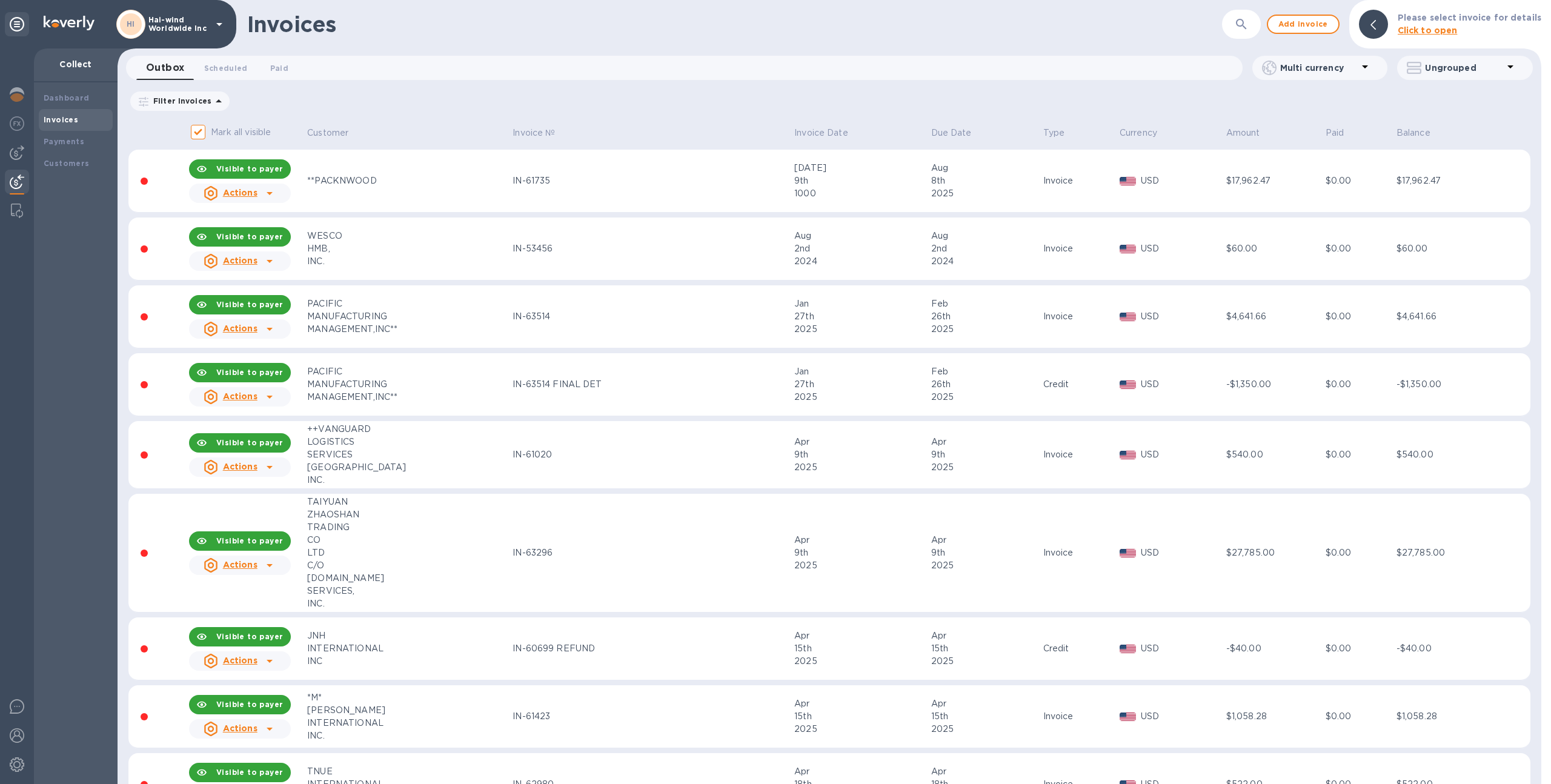
click at [260, 258] on div at bounding box center [270, 261] width 20 height 20
click at [258, 340] on u "Customer statement link" at bounding box center [281, 340] width 113 height 10
click at [254, 329] on u "Actions" at bounding box center [240, 328] width 34 height 10
click at [261, 405] on u "Customer statement link" at bounding box center [281, 408] width 113 height 10
click at [173, 32] on p "Hai-wind Worldwide Inc" at bounding box center [178, 24] width 60 height 17
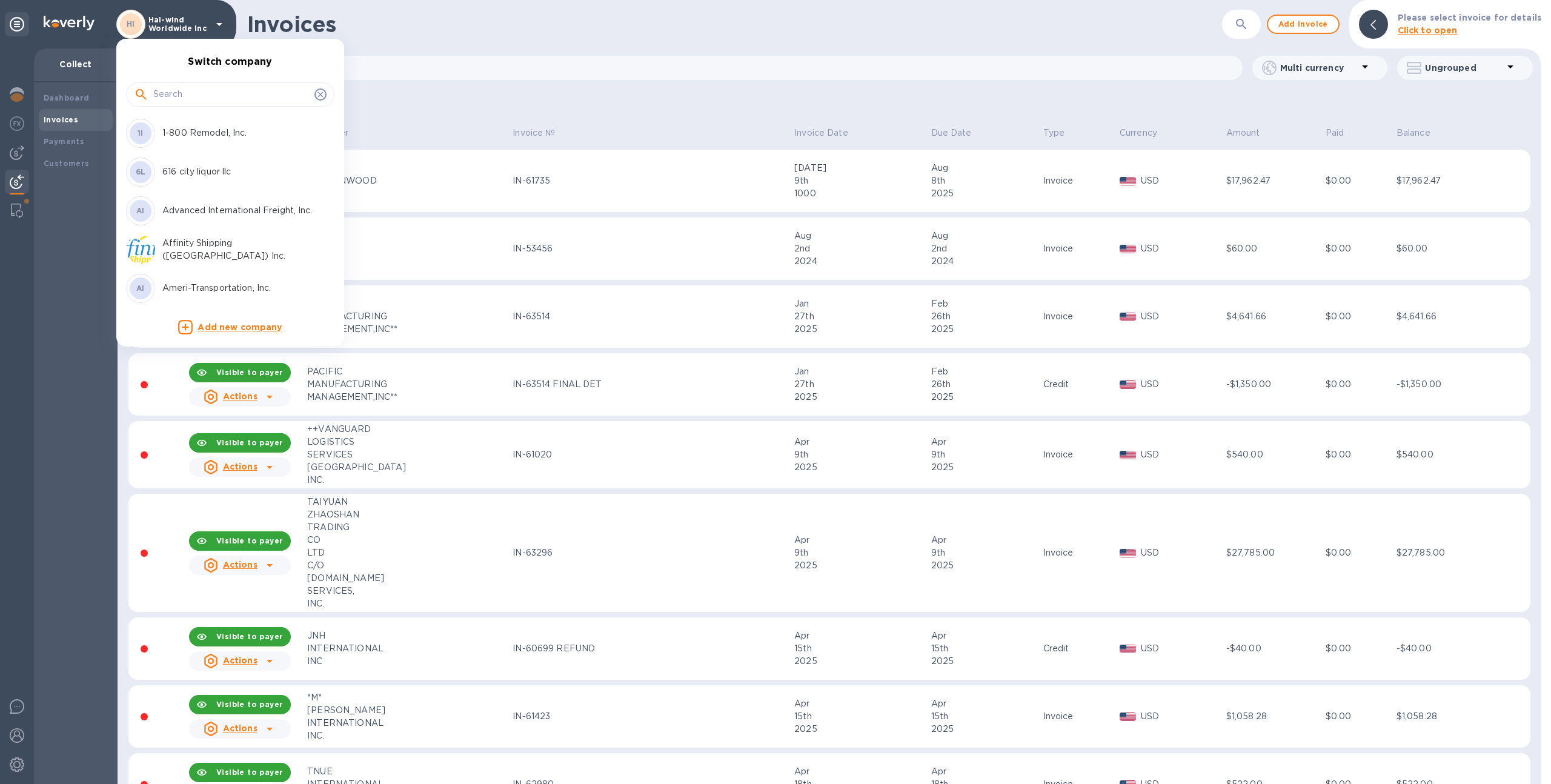
click at [179, 98] on input "text" at bounding box center [231, 95] width 157 height 18
type input "union"
click at [185, 163] on div "Union Logistics Inc (LAX)" at bounding box center [220, 171] width 189 height 29
